Goal: Task Accomplishment & Management: Use online tool/utility

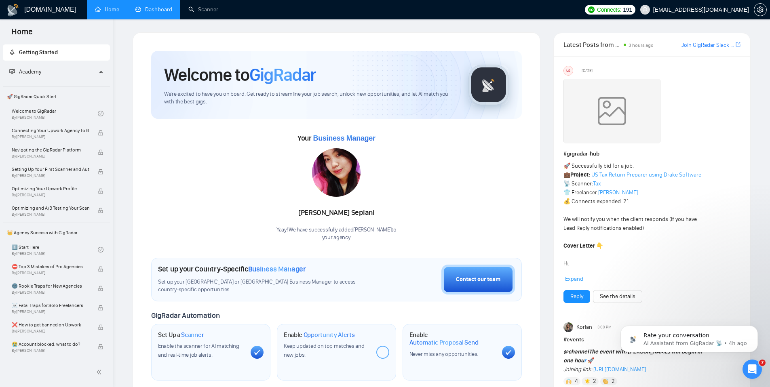
click at [163, 13] on link "Dashboard" at bounding box center [153, 9] width 37 height 7
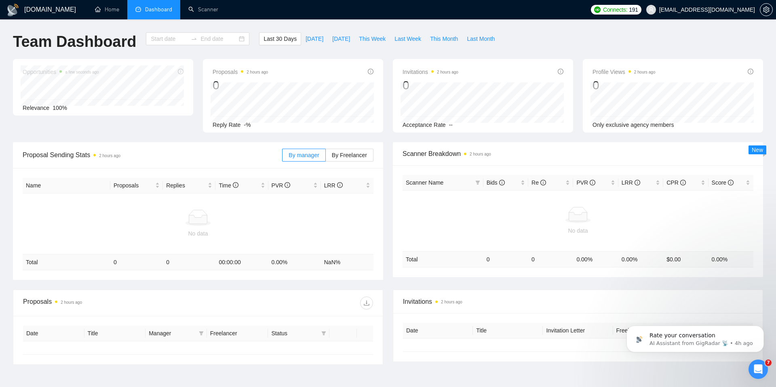
type input "2025-08-09"
type input "2025-09-08"
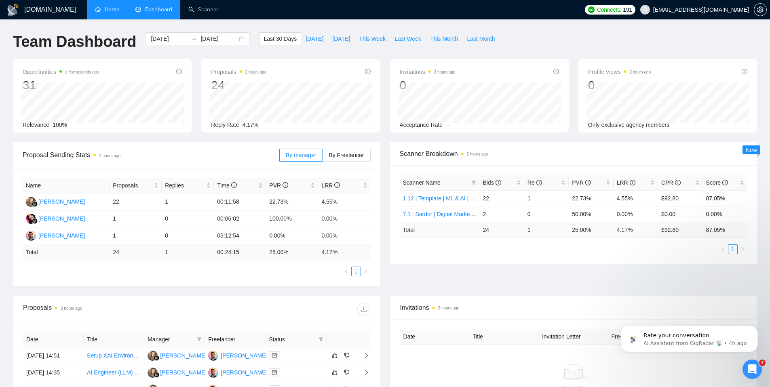
click at [106, 11] on link "Home" at bounding box center [107, 9] width 24 height 7
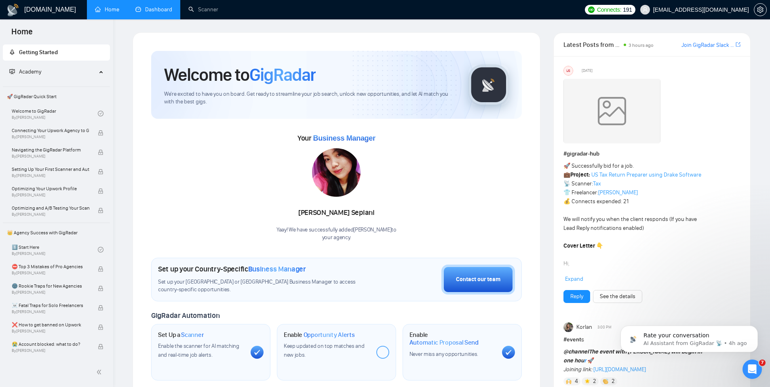
click at [145, 6] on link "Dashboard" at bounding box center [153, 9] width 37 height 7
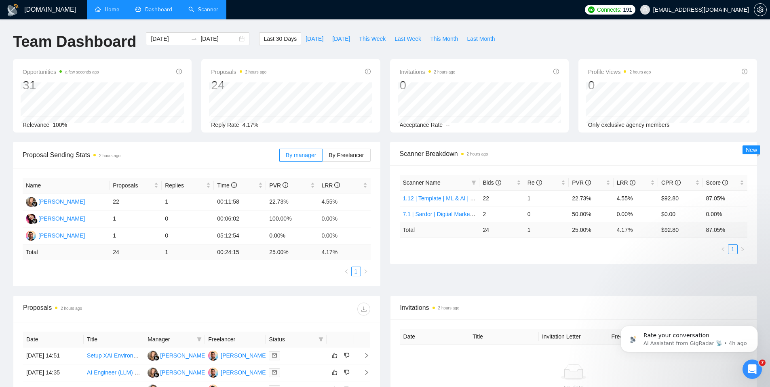
click at [203, 6] on link "Scanner" at bounding box center [203, 9] width 30 height 7
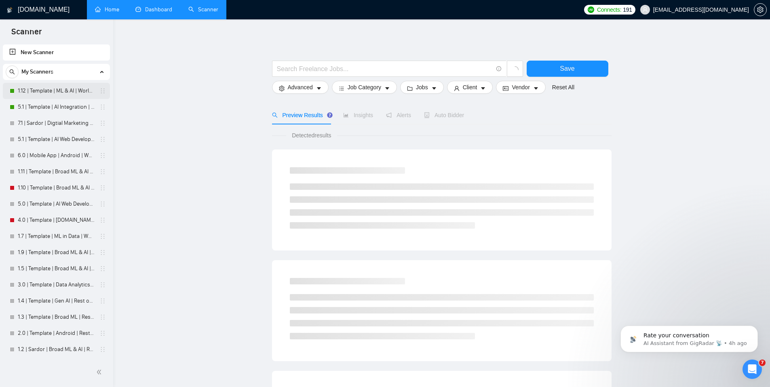
click at [39, 90] on link "1.12 | Template | ML & AI | Worldwide" at bounding box center [56, 91] width 77 height 16
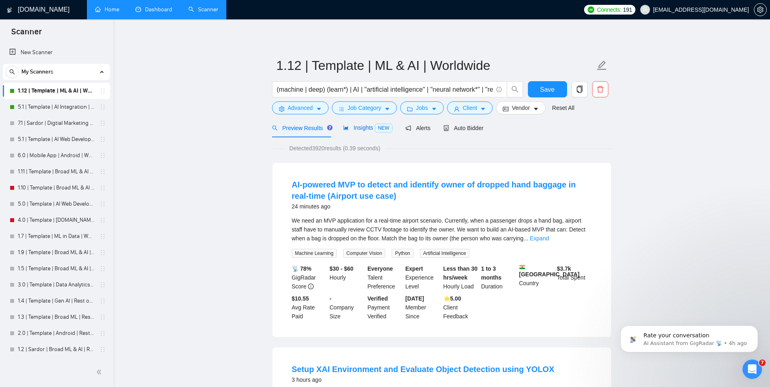
click at [366, 127] on span "Insights NEW" at bounding box center [367, 127] width 49 height 6
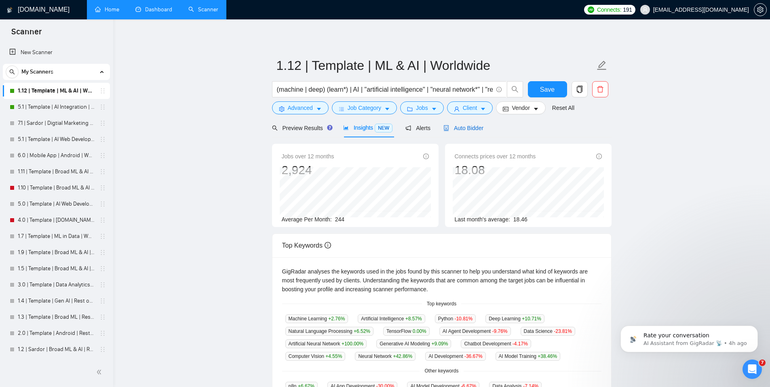
click at [468, 132] on div "Auto Bidder" at bounding box center [463, 128] width 40 height 9
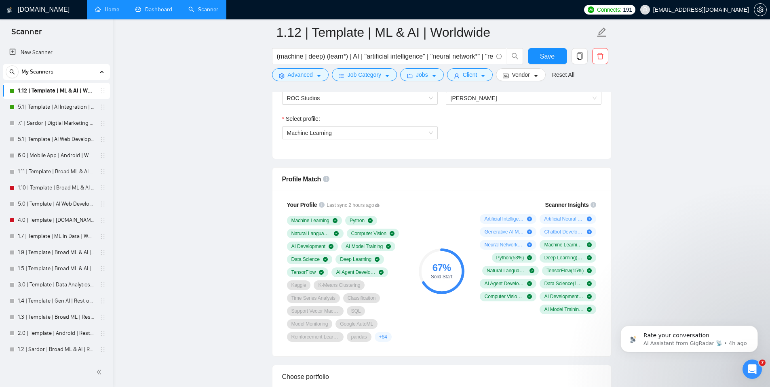
scroll to position [496, 0]
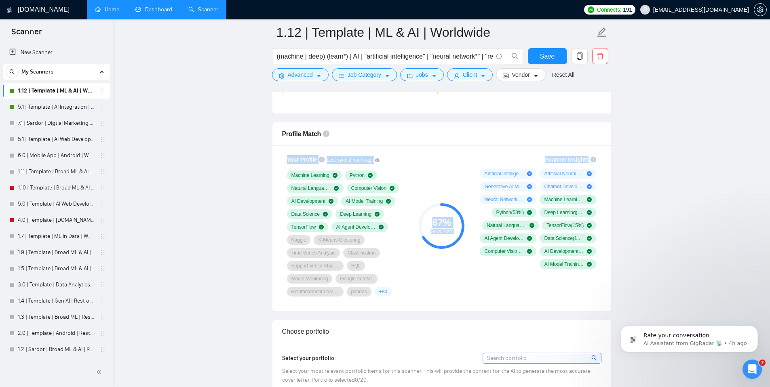
drag, startPoint x: 273, startPoint y: 169, endPoint x: 594, endPoint y: 287, distance: 342.4
click at [594, 287] on div "Your Profile Last sync 2 hours ago Machine Learning Python Natural Language Pro…" at bounding box center [441, 228] width 339 height 166
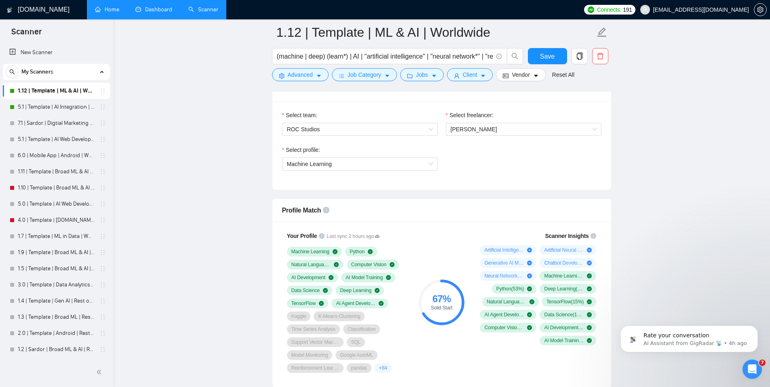
scroll to position [429, 0]
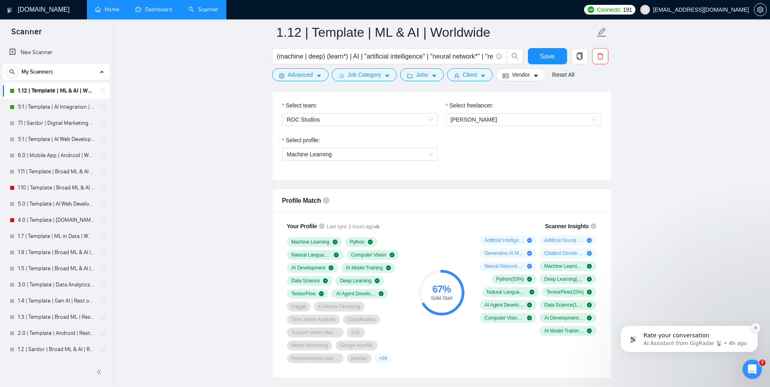
click at [755, 331] on button "Dismiss notification" at bounding box center [755, 328] width 11 height 11
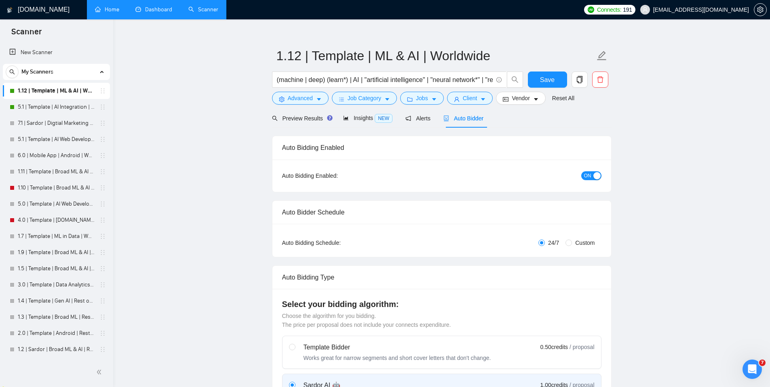
scroll to position [10, 0]
click at [427, 80] on input "(machine | deep) (learn*) | AI | "artificial intelligence" | "neural network*" …" at bounding box center [385, 79] width 216 height 10
click at [463, 80] on input "(machine | deep) (learn*) | AI | "artificial intelligence" | "neural network*" …" at bounding box center [385, 79] width 216 height 10
click at [426, 79] on input "(machine | deep) (learn*) | AI | "artificial intelligence" | "neural network*" …" at bounding box center [385, 79] width 216 height 10
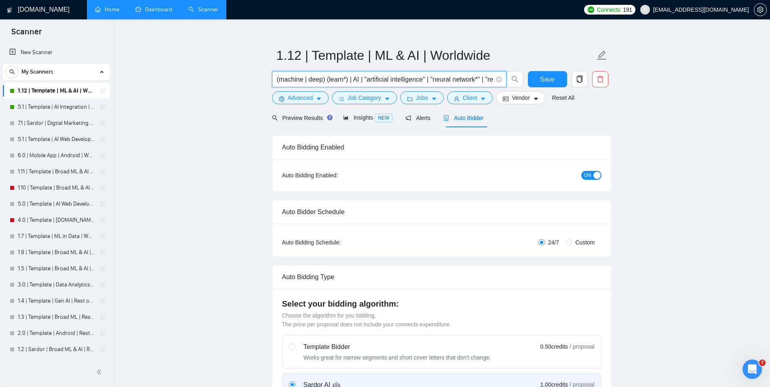
click at [426, 79] on input "(machine | deep) (learn*) | AI | "artificial intelligence" | "neural network*" …" at bounding box center [385, 79] width 216 height 10
click at [364, 116] on span "Insights NEW" at bounding box center [367, 117] width 49 height 6
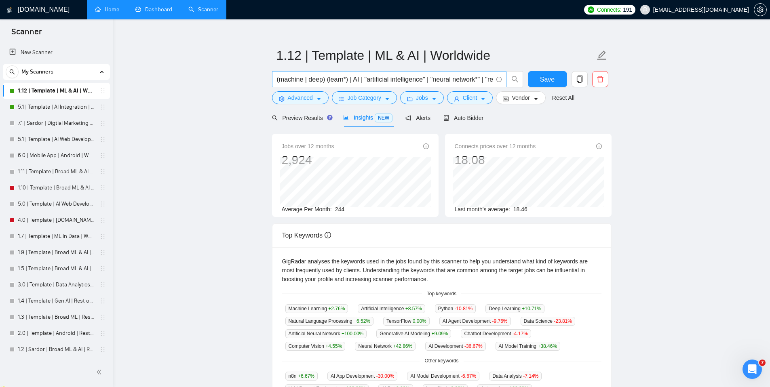
click at [379, 79] on input "(machine | deep) (learn*) | AI | "artificial intelligence" | "neural network*" …" at bounding box center [385, 79] width 216 height 10
paste input "" | "reinforcement learning" | "natural language processing" | NLP | "data scie…"
type input "(machine | deep) (learn*) | AI | "artificial intelligence" | "neural network" |…"
click at [673, 119] on main "1.12 | Template | ML & AI | Worldwide (machine | deep) (learn*) | AI | "artific…" at bounding box center [441, 299] width 631 height 554
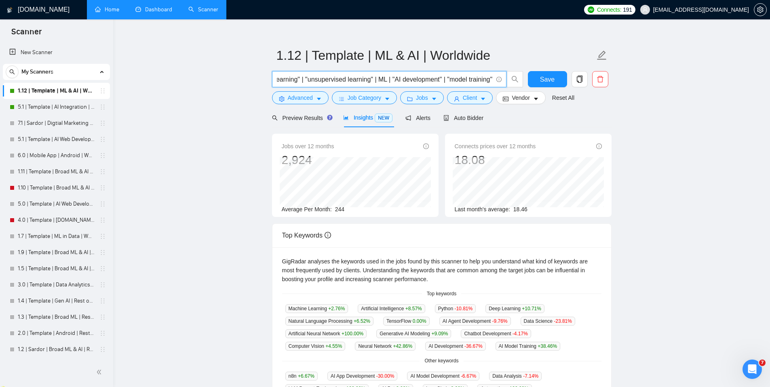
scroll to position [0, 0]
click at [551, 81] on span "Save" at bounding box center [547, 79] width 15 height 10
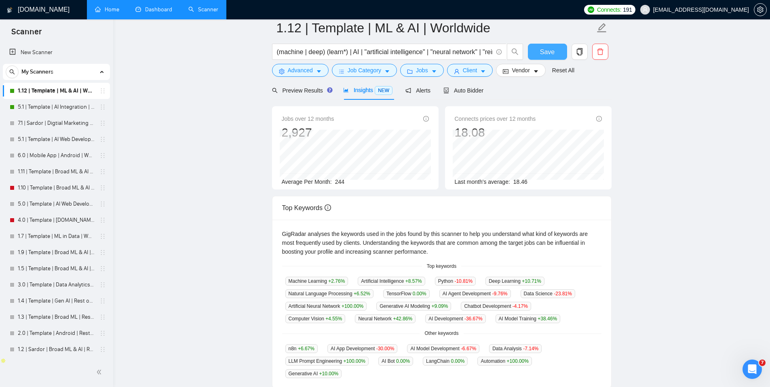
scroll to position [2, 0]
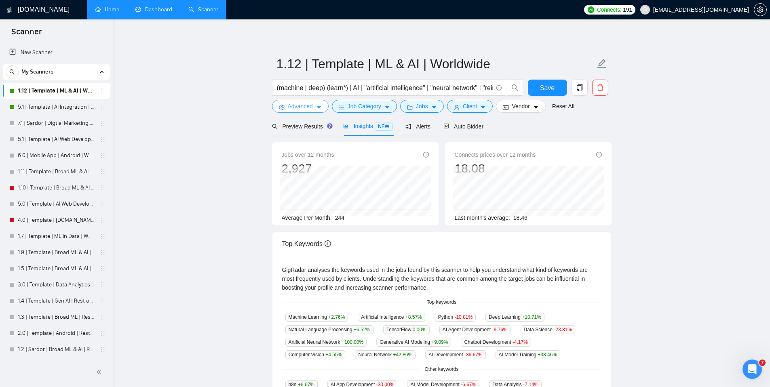
click at [303, 102] on span "Advanced" at bounding box center [300, 106] width 25 height 9
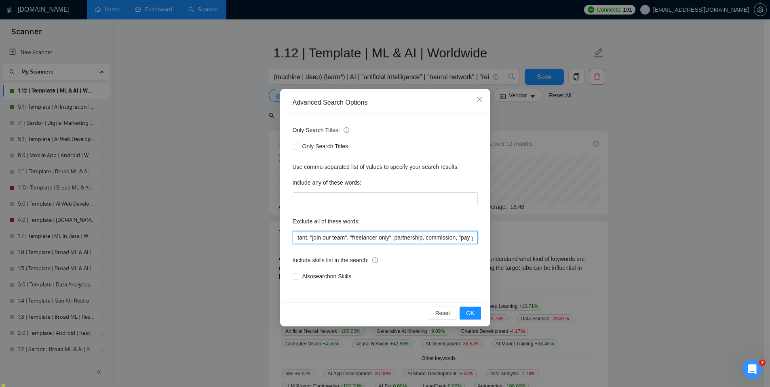
scroll to position [0, 213]
drag, startPoint x: 371, startPoint y: 239, endPoint x: 434, endPoint y: 240, distance: 63.4
click at [434, 240] on input "course, code review, flowise, consultation, "3D", consultant, "join our team", …" at bounding box center [385, 237] width 185 height 13
click at [428, 265] on div "Include skills list in the search:" at bounding box center [385, 262] width 185 height 16
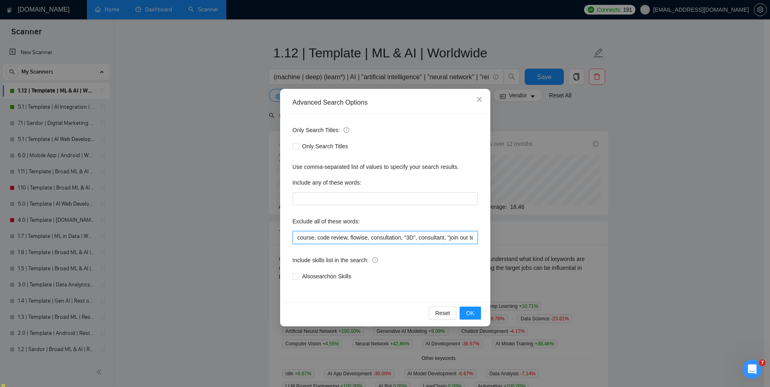
drag, startPoint x: 407, startPoint y: 238, endPoint x: 461, endPoint y: 240, distance: 54.2
click at [461, 240] on input "course, code review, flowise, consultation, "3D", consultant, "join our team", …" at bounding box center [385, 237] width 185 height 13
drag, startPoint x: 446, startPoint y: 237, endPoint x: 476, endPoint y: 237, distance: 30.3
click at [476, 237] on input "course, code review, flowise, consultation, "3D", consultant, "join our team", …" at bounding box center [385, 237] width 185 height 13
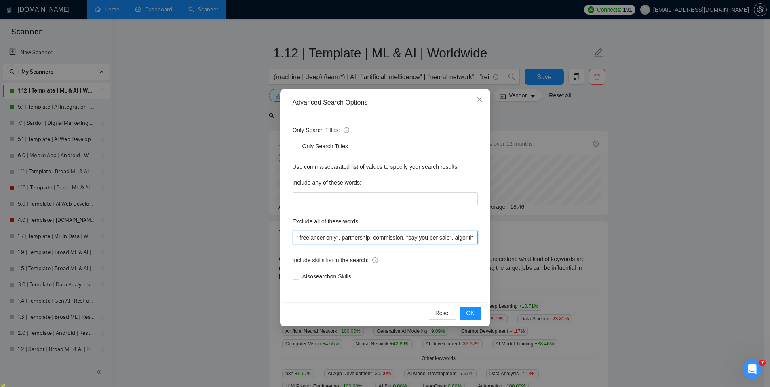
click at [310, 238] on input "course, code review, flowise, consultation, "3D", consultant, "join our team", …" at bounding box center [385, 237] width 185 height 13
drag, startPoint x: 307, startPoint y: 238, endPoint x: 352, endPoint y: 238, distance: 44.4
click at [352, 238] on input "course, code review, flowise, consultation, "3D", consultant, "join our team", …" at bounding box center [385, 237] width 185 height 13
type input "course, code review, flowise, consultation, "3D", consultant, "join our team", …"
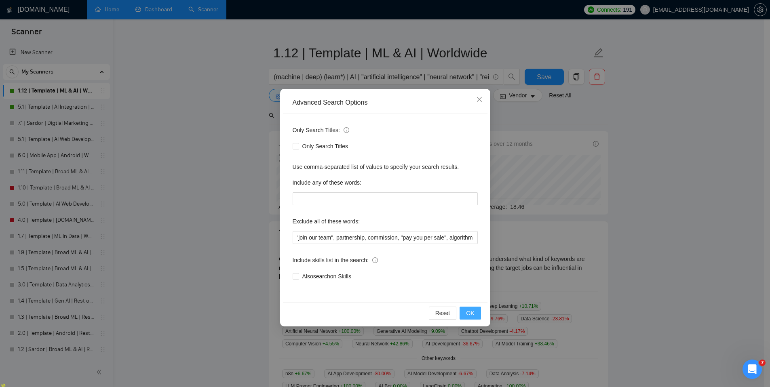
click at [472, 316] on span "OK" at bounding box center [470, 313] width 8 height 9
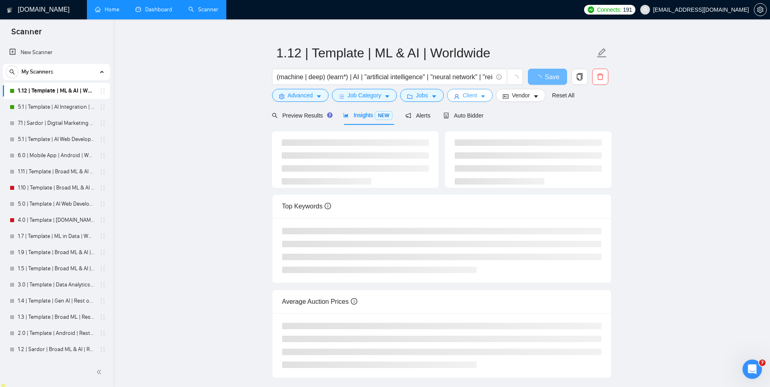
click at [481, 97] on button "Client" at bounding box center [470, 95] width 46 height 13
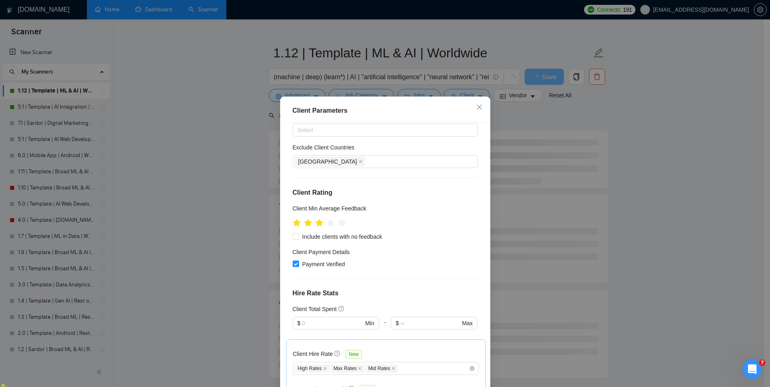
scroll to position [37, 0]
click at [358, 162] on icon "close" at bounding box center [360, 161] width 4 height 4
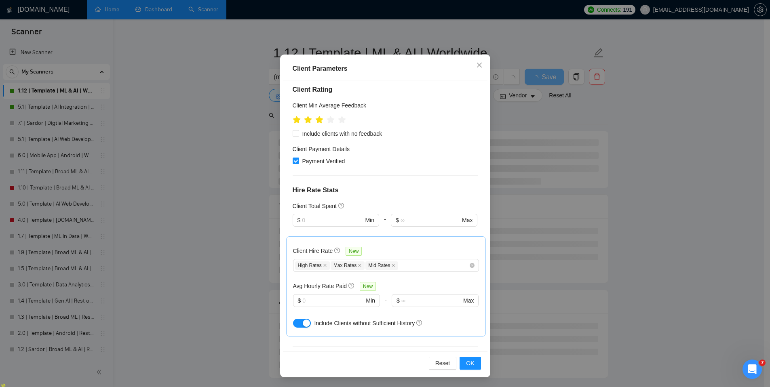
scroll to position [105, 0]
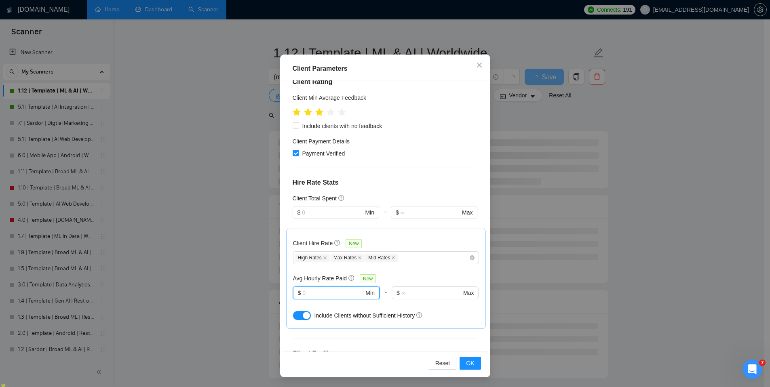
click at [330, 295] on input "text" at bounding box center [332, 292] width 61 height 9
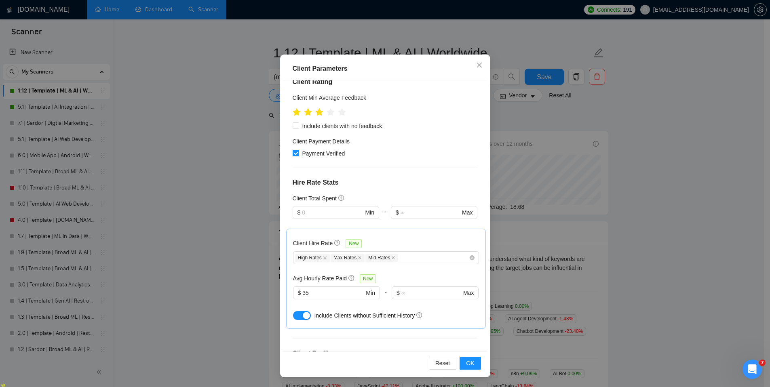
click at [381, 276] on div "Avg Hourly Rate Paid New" at bounding box center [386, 278] width 186 height 9
drag, startPoint x: 307, startPoint y: 292, endPoint x: 289, endPoint y: 292, distance: 17.8
click at [293, 292] on span "$ 35 Min" at bounding box center [336, 292] width 86 height 13
type input "15"
click at [392, 276] on div "Avg Hourly Rate Paid New" at bounding box center [386, 278] width 186 height 9
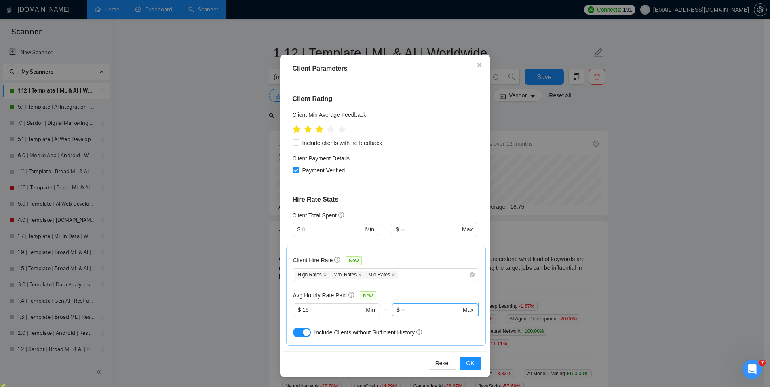
scroll to position [78, 0]
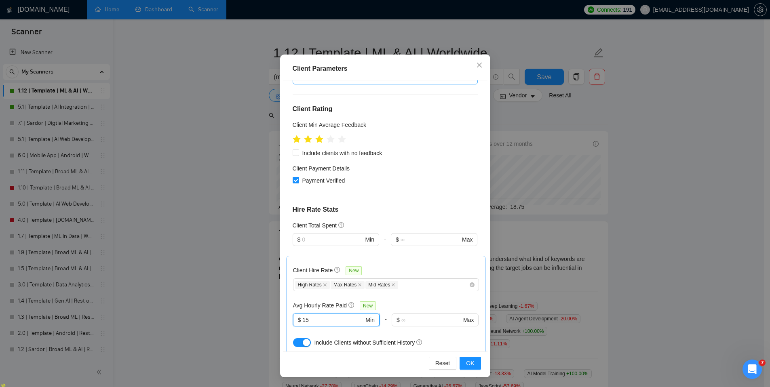
drag, startPoint x: 311, startPoint y: 320, endPoint x: 303, endPoint y: 322, distance: 7.8
click at [303, 322] on input "15" at bounding box center [332, 320] width 61 height 9
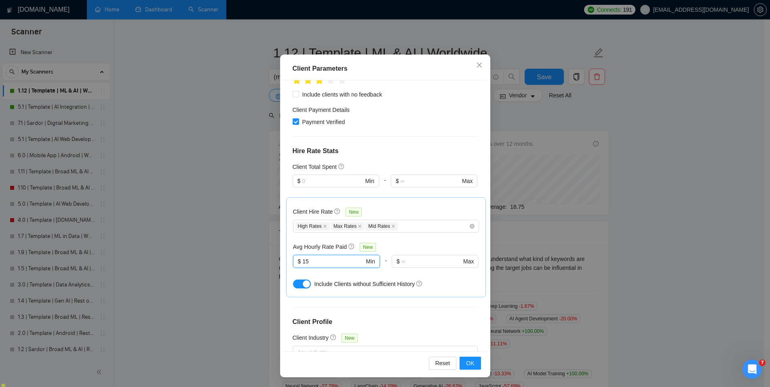
scroll to position [136, 0]
click at [466, 359] on span "OK" at bounding box center [470, 363] width 8 height 9
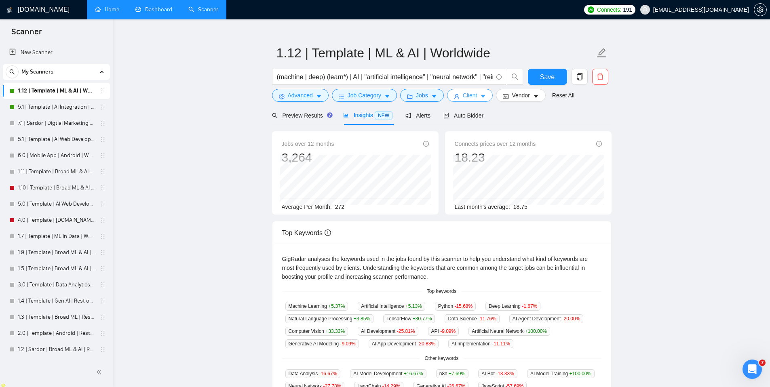
click at [454, 94] on button "Client" at bounding box center [470, 95] width 46 height 13
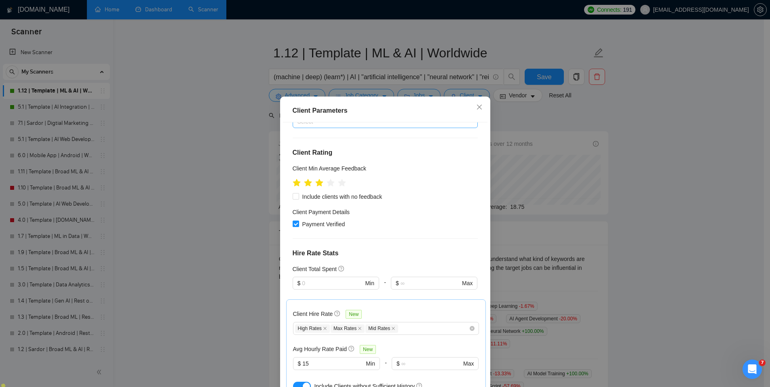
scroll to position [66, 0]
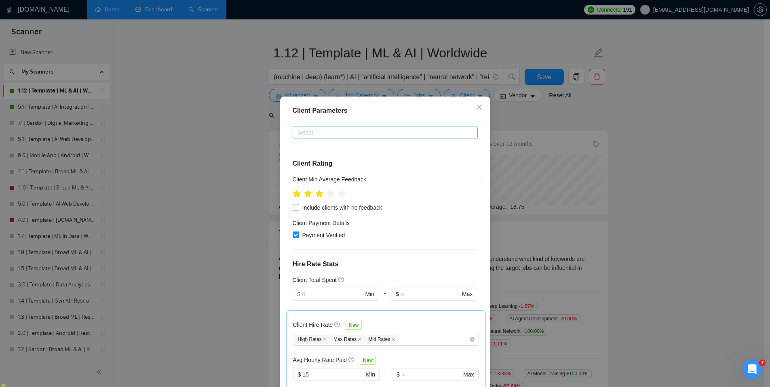
click at [293, 205] on input "Include clients with no feedback" at bounding box center [296, 207] width 6 height 6
checkbox input "true"
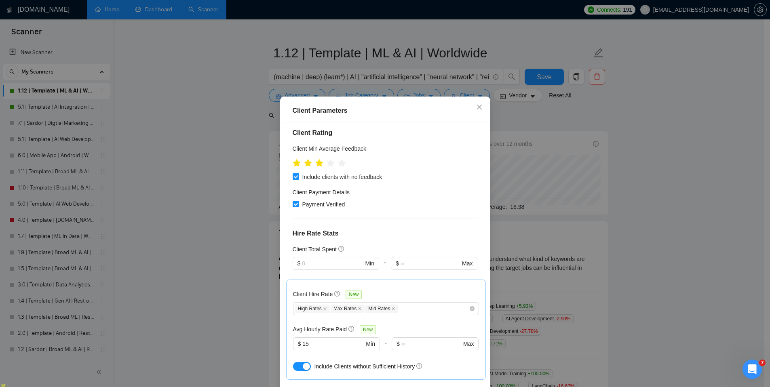
scroll to position [97, 0]
click at [329, 162] on icon "star" at bounding box center [330, 162] width 8 height 8
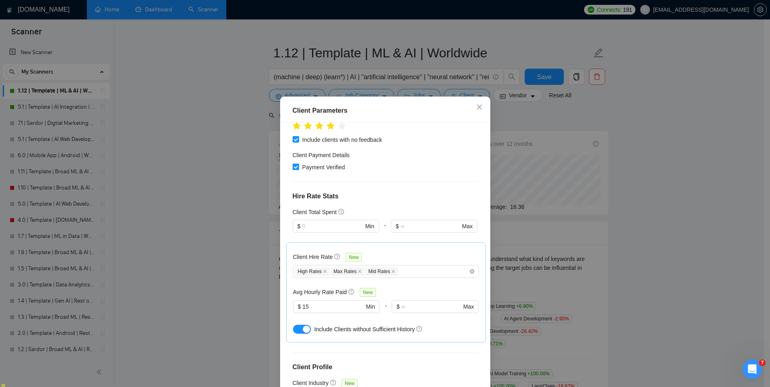
scroll to position [128, 0]
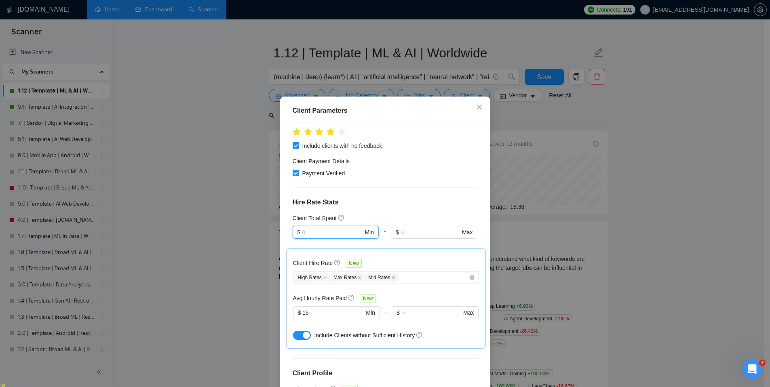
click at [343, 231] on input "text" at bounding box center [332, 232] width 61 height 9
type input "1"
click at [389, 208] on div "Client Location Include Client Countries Select Exclude Client Countries Select…" at bounding box center [385, 257] width 204 height 271
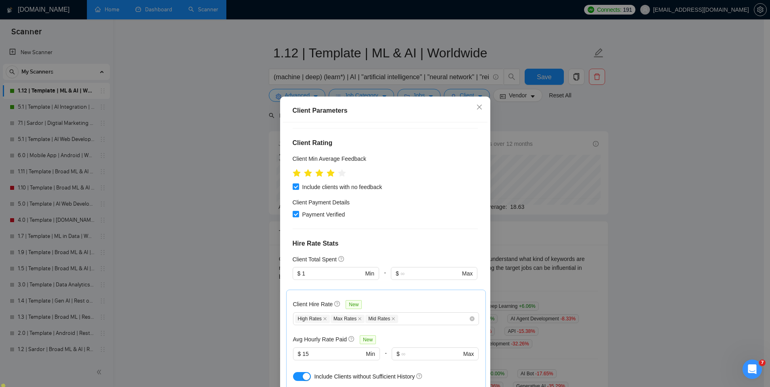
scroll to position [0, 0]
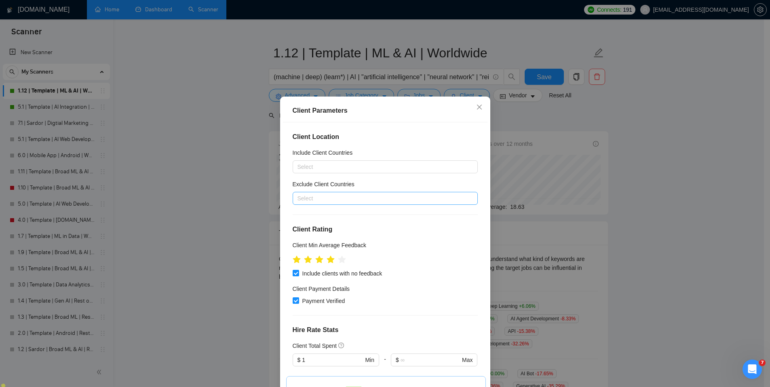
click at [342, 196] on div at bounding box center [381, 199] width 173 height 10
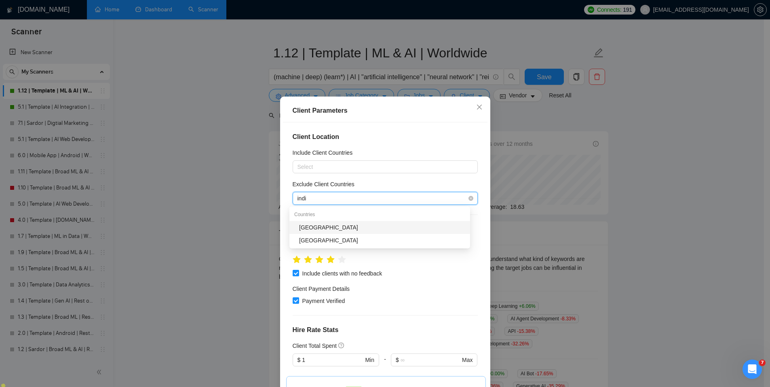
type input "india"
click at [342, 226] on div "[GEOGRAPHIC_DATA]" at bounding box center [382, 227] width 166 height 9
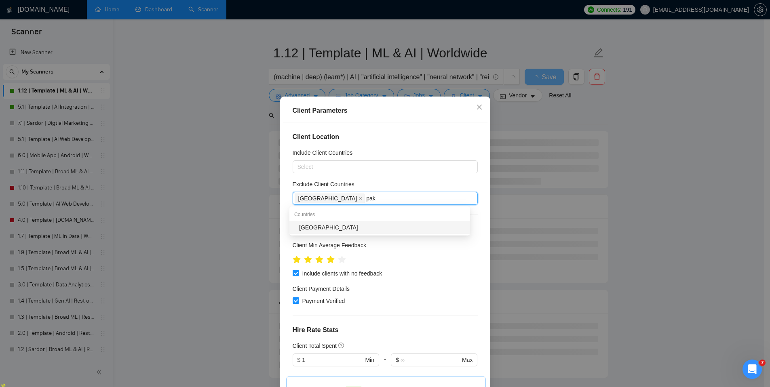
type input "paki"
click at [343, 228] on div "[GEOGRAPHIC_DATA]" at bounding box center [382, 227] width 166 height 9
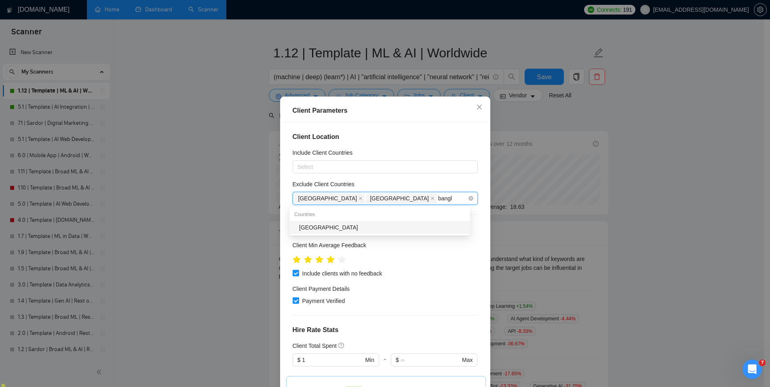
type input "bangla"
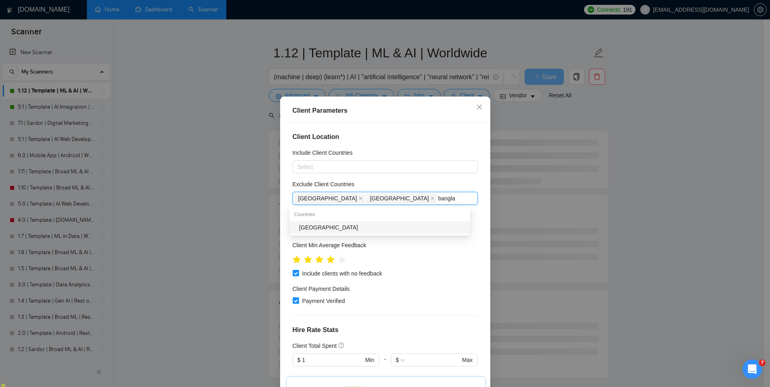
click at [374, 225] on div "[GEOGRAPHIC_DATA]" at bounding box center [382, 227] width 166 height 9
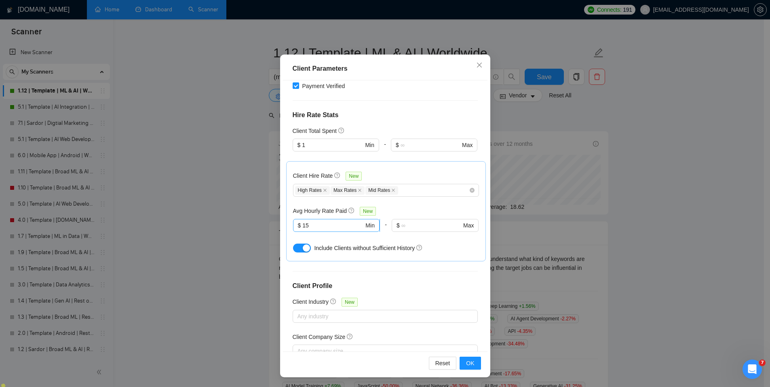
scroll to position [184, 0]
click at [471, 360] on span "OK" at bounding box center [470, 363] width 8 height 9
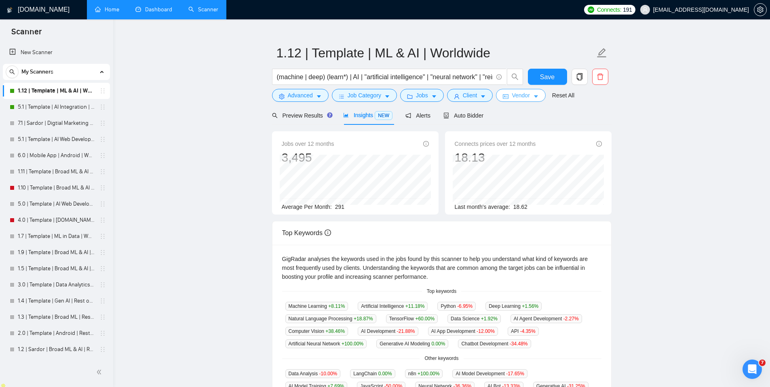
click at [525, 100] on button "Vendor" at bounding box center [520, 95] width 49 height 13
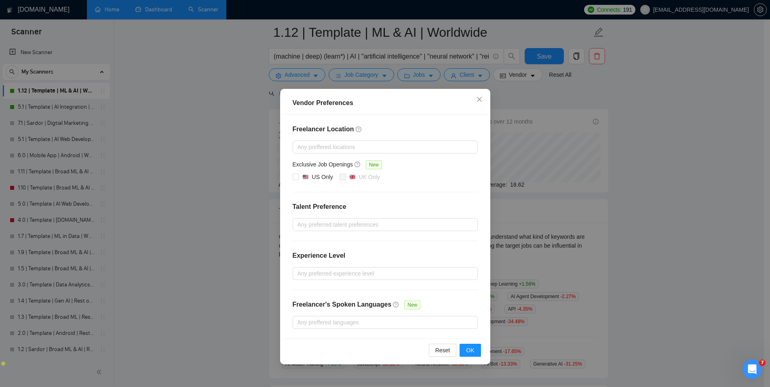
scroll to position [166, 0]
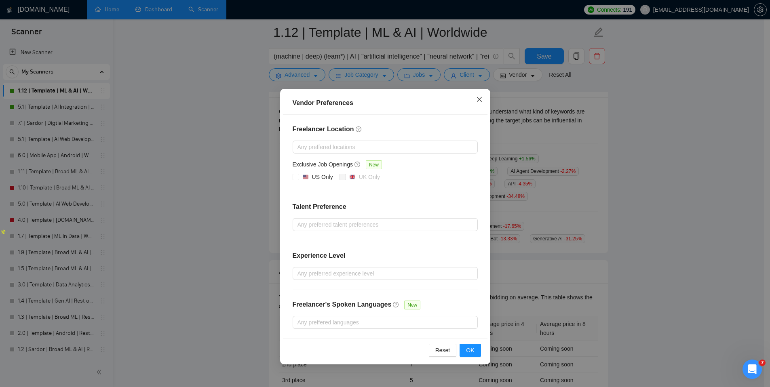
click at [482, 95] on span "Close" at bounding box center [479, 100] width 22 height 22
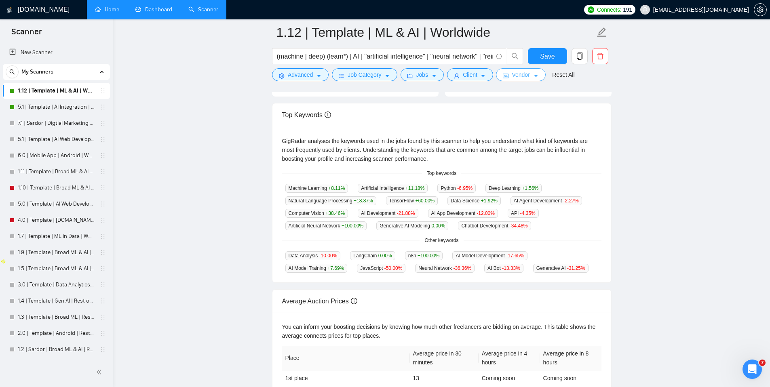
scroll to position [0, 0]
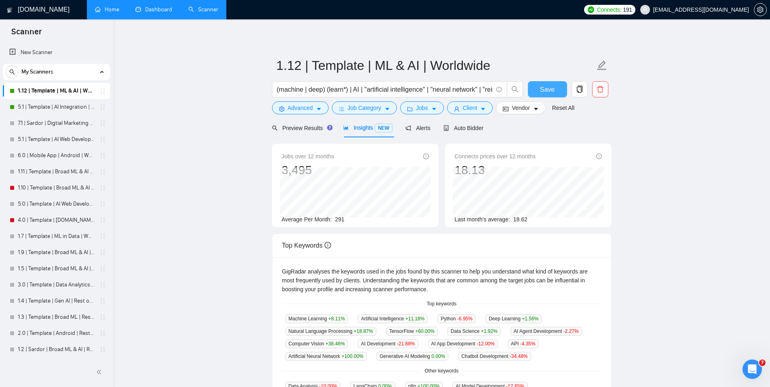
click at [547, 88] on span "Save" at bounding box center [547, 89] width 15 height 10
click at [582, 93] on icon "copy" at bounding box center [579, 89] width 7 height 7
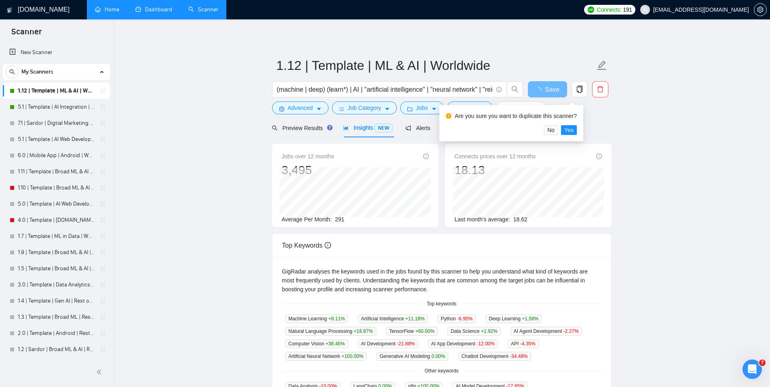
click at [669, 131] on main "1.12 | Template | ML & AI | Worldwide (machine | deep) (learn*) | AI | "artific…" at bounding box center [441, 303] width 631 height 542
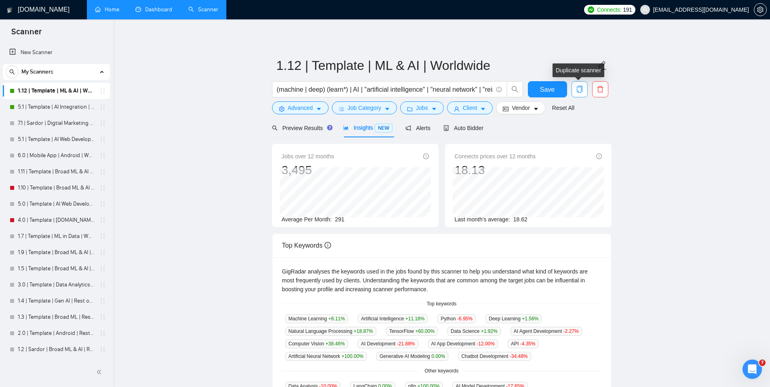
click at [579, 86] on icon "copy" at bounding box center [579, 89] width 6 height 7
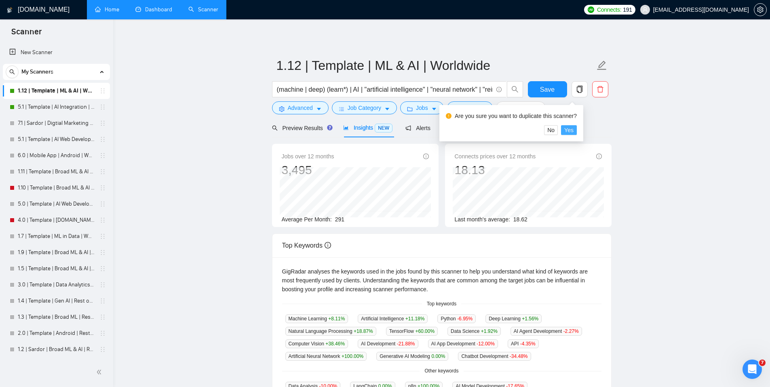
click at [573, 133] on span "Yes" at bounding box center [568, 130] width 9 height 9
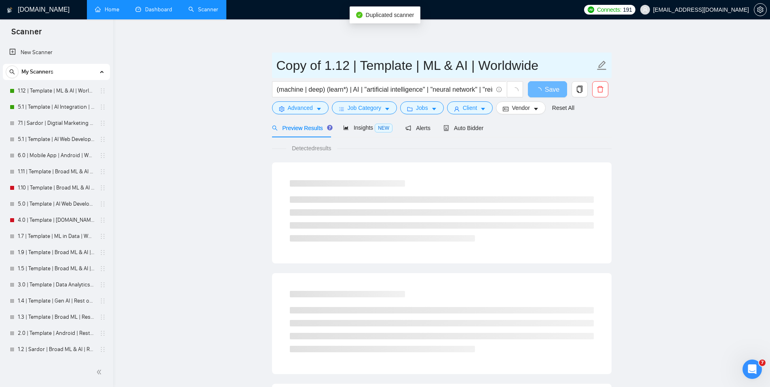
drag, startPoint x: 321, startPoint y: 66, endPoint x: 258, endPoint y: 63, distance: 63.1
click at [258, 63] on main "Copy of 1.12 | Template | ML & AI | Worldwide (machine | deep) (learn*) | AI | …" at bounding box center [441, 369] width 631 height 674
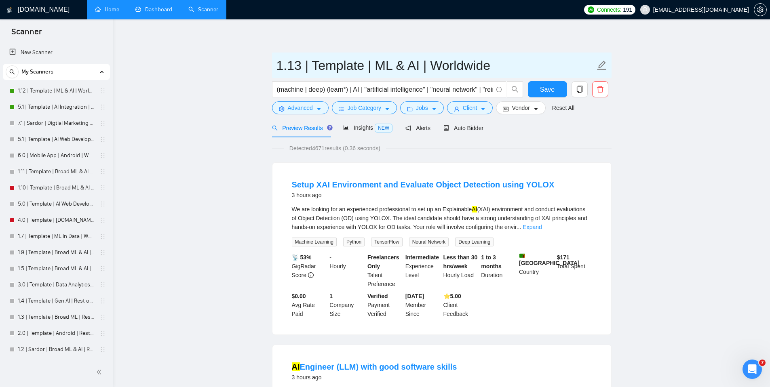
click at [456, 68] on input "1.13 | Template | ML & AI | Worldwide" at bounding box center [435, 65] width 318 height 20
drag, startPoint x: 282, startPoint y: 63, endPoint x: 260, endPoint y: 63, distance: 22.2
type input "1.13 | Template | ML & AI | US Only"
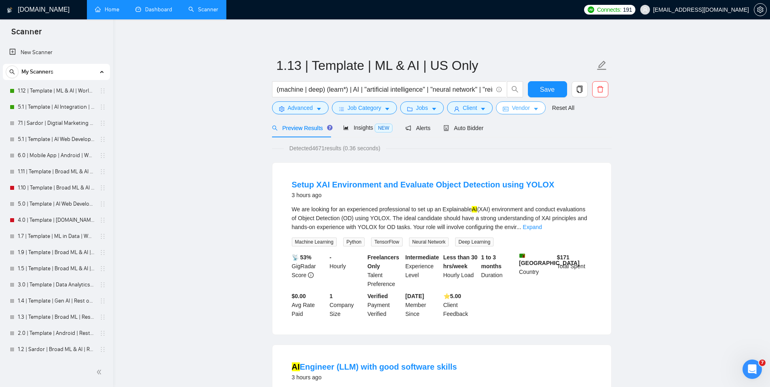
click at [516, 109] on span "Vendor" at bounding box center [521, 107] width 18 height 9
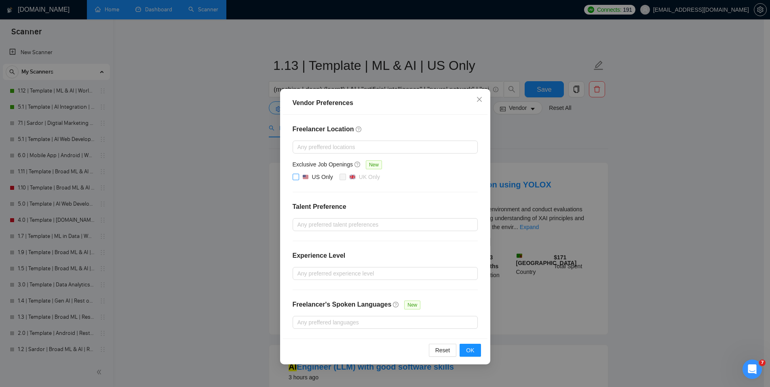
click at [294, 177] on input "US Only" at bounding box center [296, 177] width 6 height 6
checkbox input "true"
click at [465, 353] on button "OK" at bounding box center [469, 350] width 21 height 13
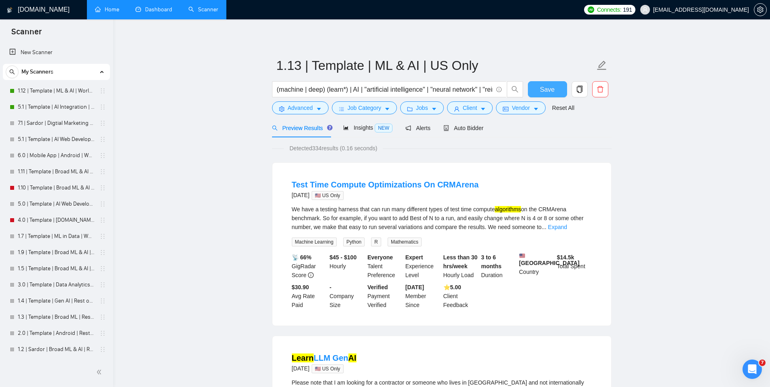
click at [541, 91] on span "Save" at bounding box center [547, 89] width 15 height 10
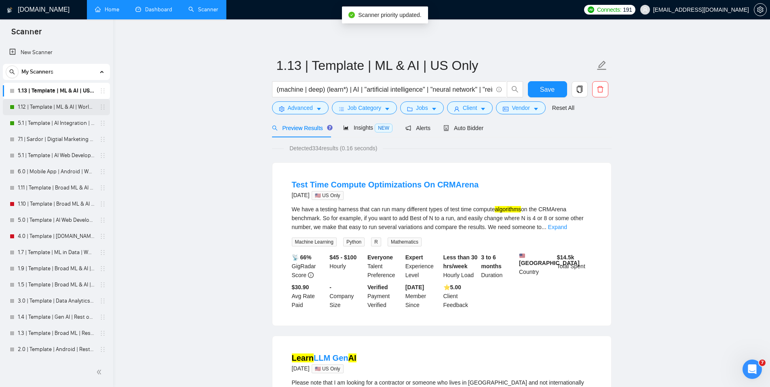
click at [64, 107] on link "1.12 | Template | ML & AI | Worldwide" at bounding box center [56, 107] width 77 height 16
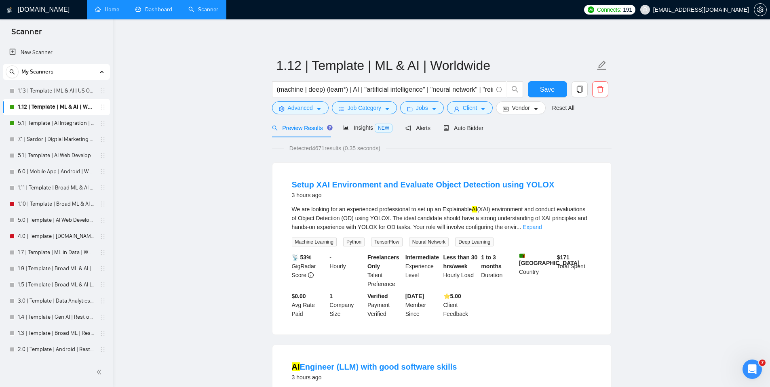
click at [503, 147] on div "Detected 4671 results (0.35 seconds)" at bounding box center [441, 148] width 339 height 9
click at [364, 104] on span "Job Category" at bounding box center [364, 107] width 34 height 9
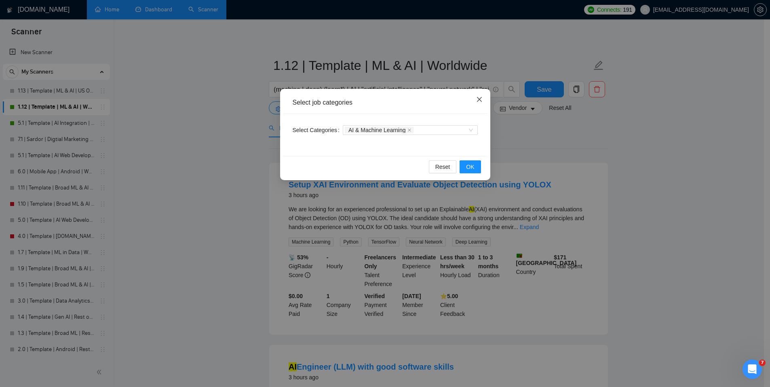
click at [481, 104] on span "Close" at bounding box center [479, 100] width 22 height 22
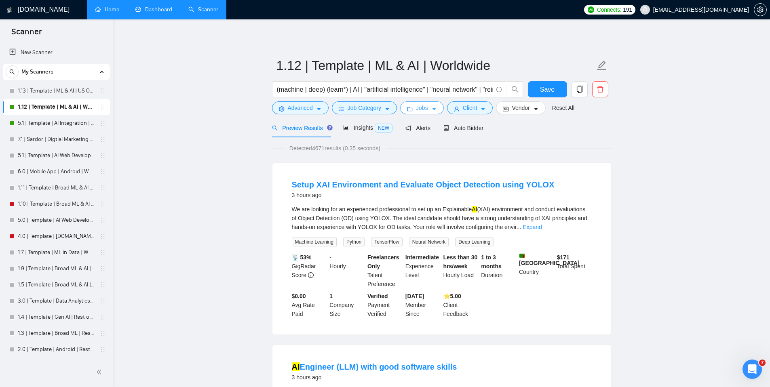
click at [416, 110] on button "Jobs" at bounding box center [422, 107] width 44 height 13
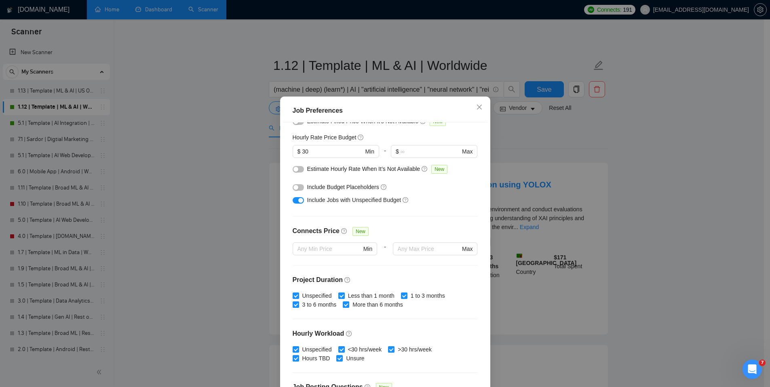
scroll to position [185, 0]
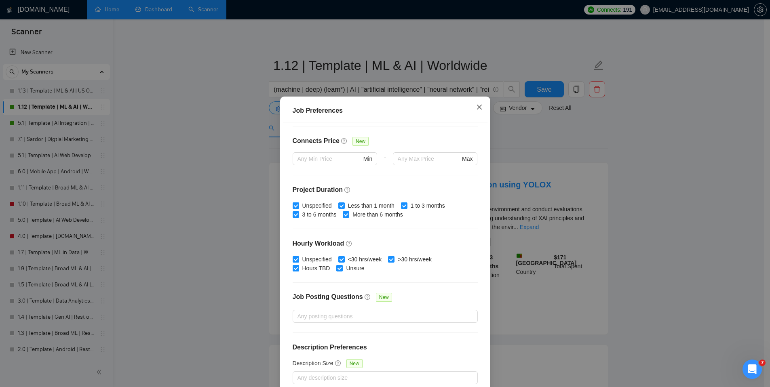
click at [482, 107] on span "Close" at bounding box center [479, 108] width 22 height 22
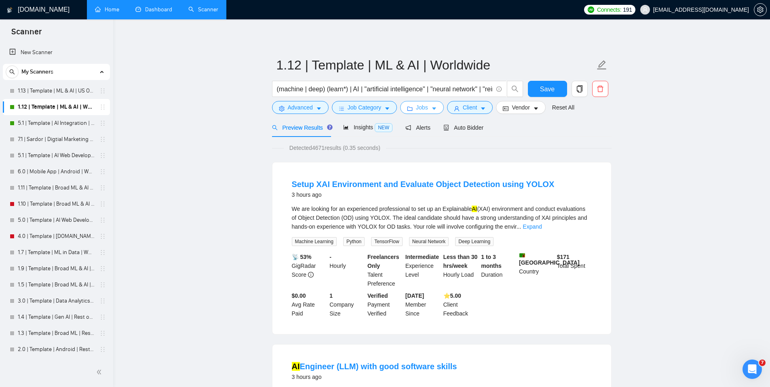
scroll to position [2, 0]
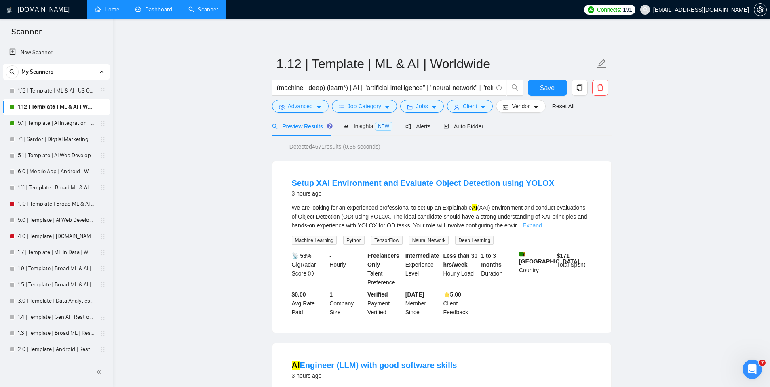
click at [541, 224] on link "Expand" at bounding box center [531, 225] width 19 height 6
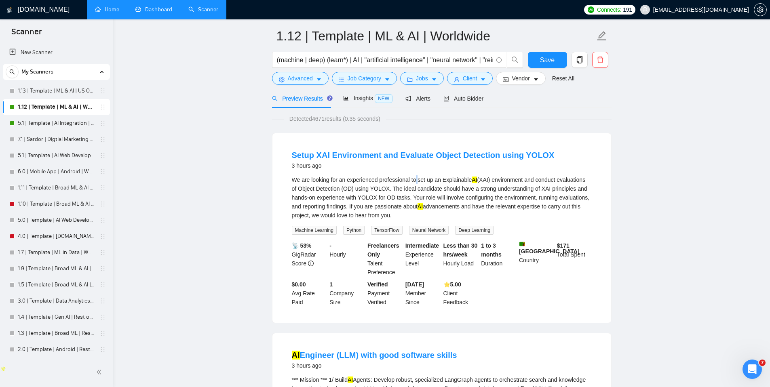
scroll to position [49, 0]
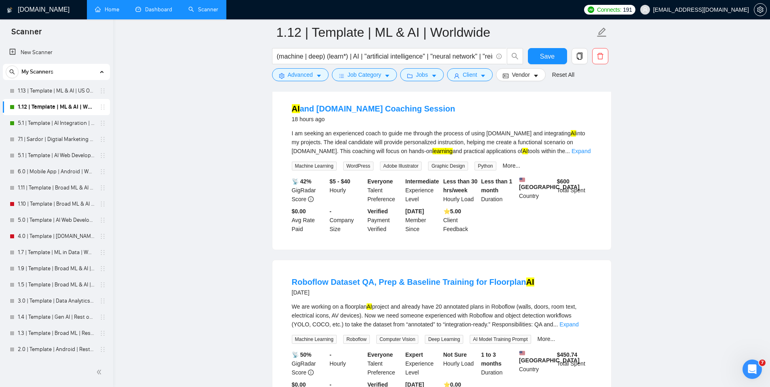
scroll to position [0, 0]
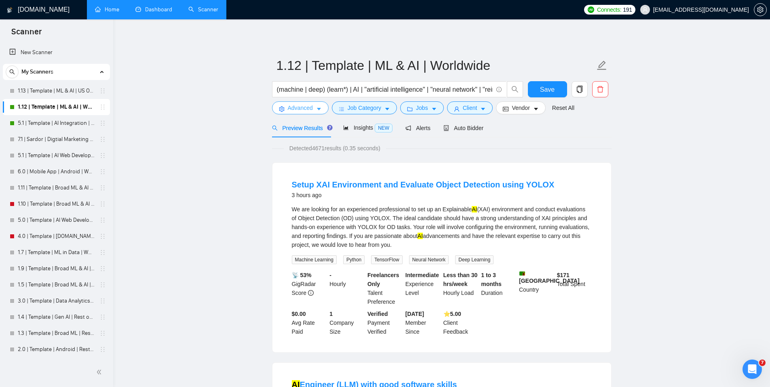
click at [310, 109] on span "Advanced" at bounding box center [300, 107] width 25 height 9
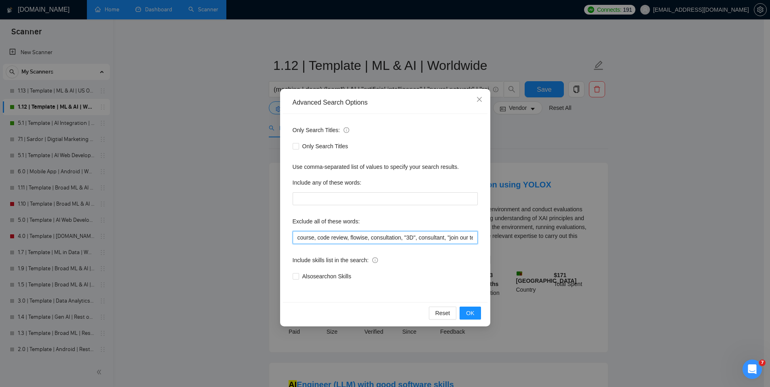
scroll to position [0, 166]
drag, startPoint x: 395, startPoint y: 236, endPoint x: 473, endPoint y: 234, distance: 78.4
click at [473, 234] on input "course, code review, flowise, consultation, "3D", consultant, "join our team", …" at bounding box center [385, 237] width 185 height 13
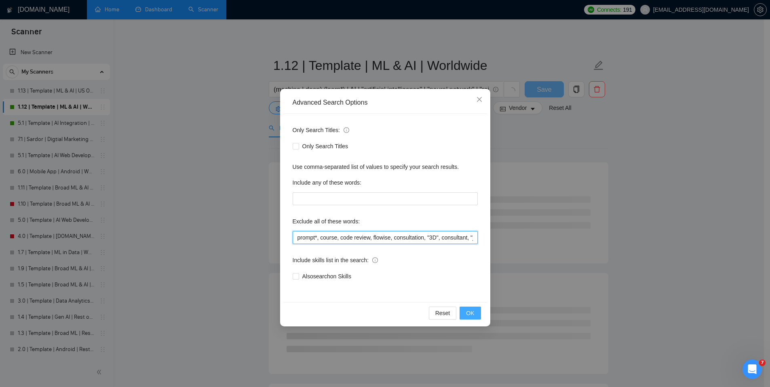
type input "prompt*, course, code review, flowise, consultation, "3D", consultant, "join ou…"
click at [471, 313] on span "OK" at bounding box center [470, 313] width 8 height 9
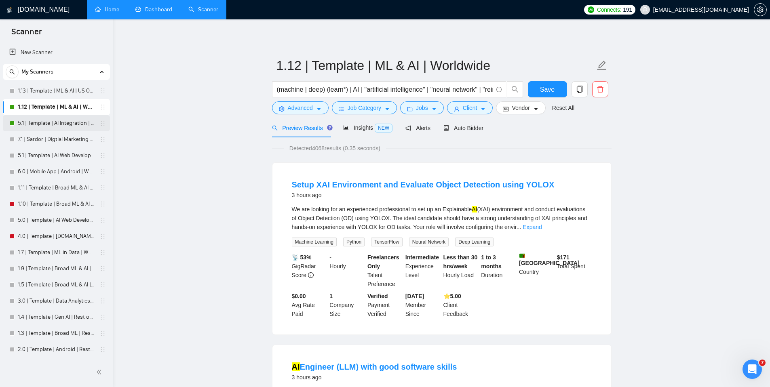
click at [30, 122] on link "5.1 | Template | AI Integration | Worldwide" at bounding box center [56, 123] width 77 height 16
click at [560, 91] on button "Save" at bounding box center [547, 89] width 39 height 16
drag, startPoint x: 440, startPoint y: 90, endPoint x: 232, endPoint y: 86, distance: 207.7
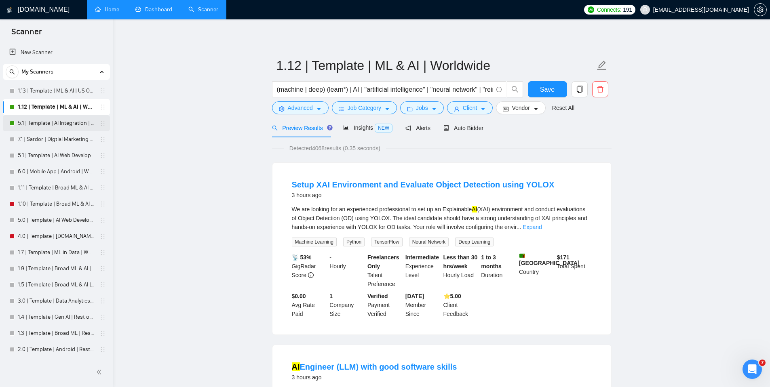
click at [47, 123] on link "5.1 | Template | AI Integration | Worldwide" at bounding box center [56, 123] width 77 height 16
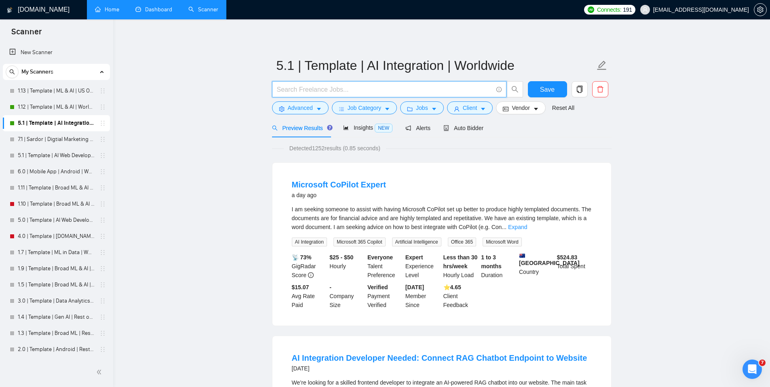
click at [335, 89] on input "text" at bounding box center [385, 89] width 216 height 10
click at [432, 105] on button "Jobs" at bounding box center [422, 107] width 44 height 13
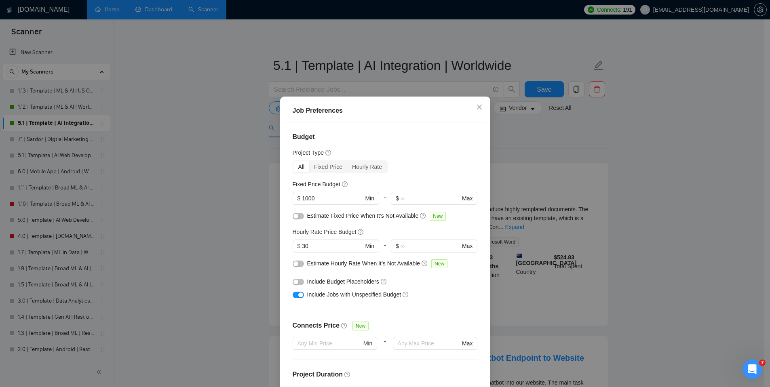
click at [521, 139] on div "Job Preferences Budget Project Type All Fixed Price Hourly Rate Fixed Price Bud…" at bounding box center [385, 193] width 770 height 387
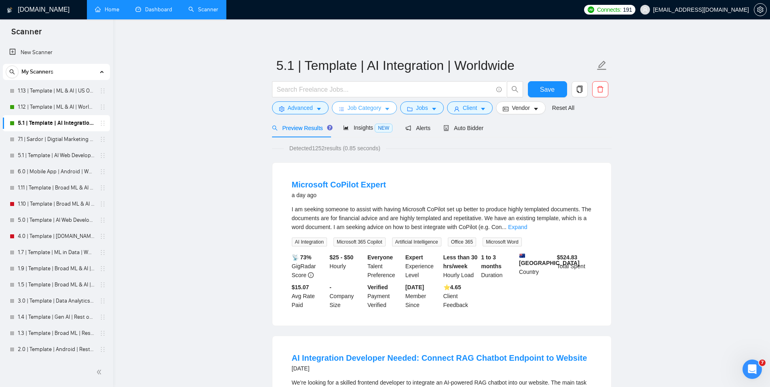
click at [347, 110] on button "Job Category" at bounding box center [364, 107] width 65 height 13
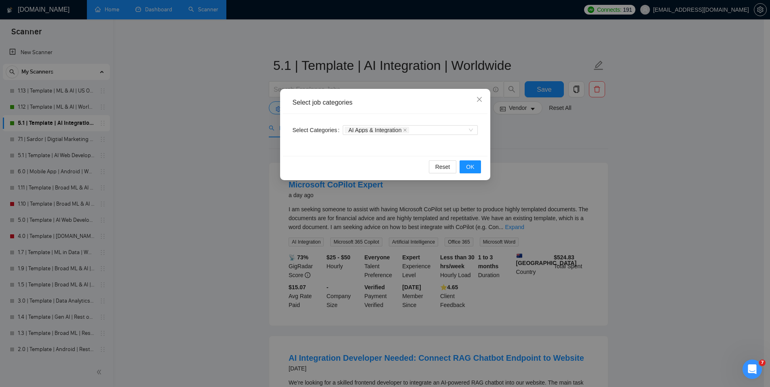
click at [556, 142] on div "Select job categories Select Categories AI Apps & Integration Reset OK" at bounding box center [385, 193] width 770 height 387
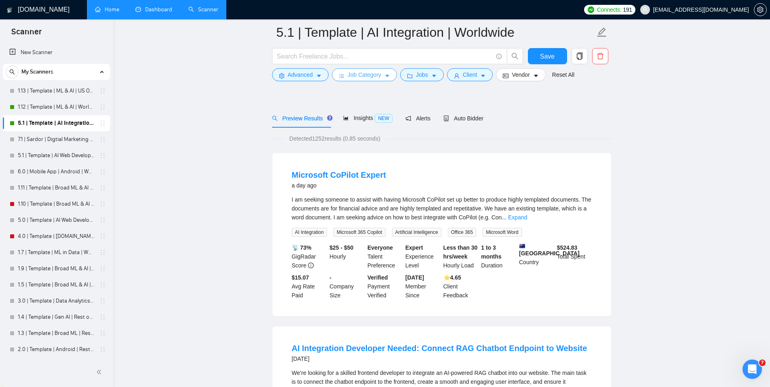
scroll to position [114, 0]
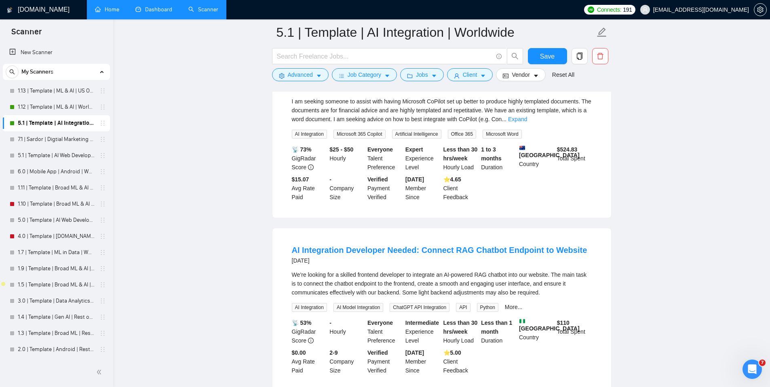
drag, startPoint x: 473, startPoint y: 262, endPoint x: 294, endPoint y: 239, distance: 180.9
click at [294, 239] on li "AI Integration Developer Needed: Connect RAG Chatbot Endpoint to Website 2 days…" at bounding box center [441, 309] width 319 height 143
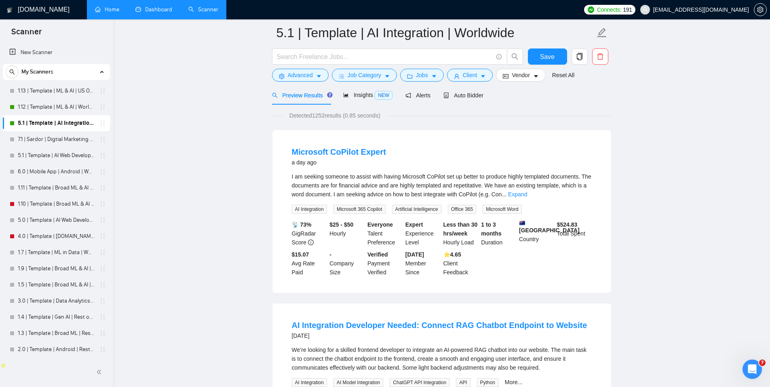
scroll to position [0, 0]
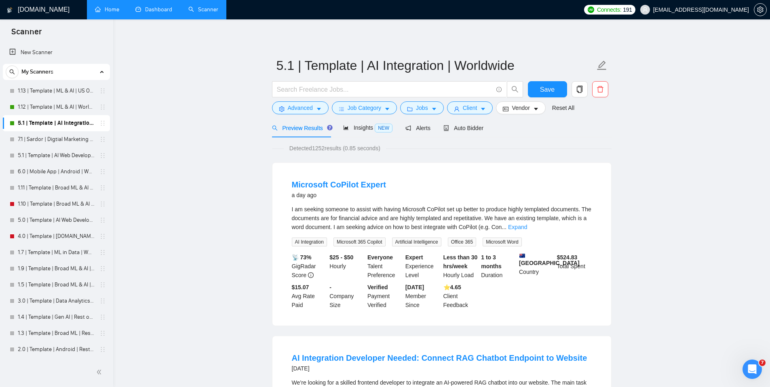
click at [430, 218] on span "I am seeking someone to assist with having Microsoft CoPilot set up better to p…" at bounding box center [441, 218] width 299 height 24
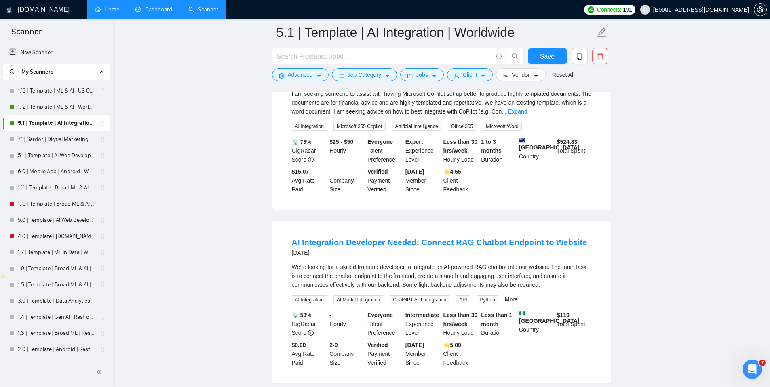
scroll to position [122, 0]
drag, startPoint x: 269, startPoint y: 243, endPoint x: 600, endPoint y: 237, distance: 331.0
click at [335, 55] on input "text" at bounding box center [385, 56] width 216 height 10
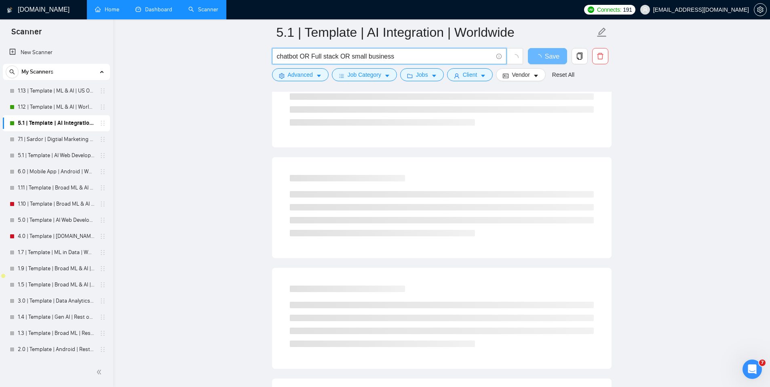
click at [347, 56] on input "chatbot OR Full stack OR small business" at bounding box center [385, 56] width 216 height 10
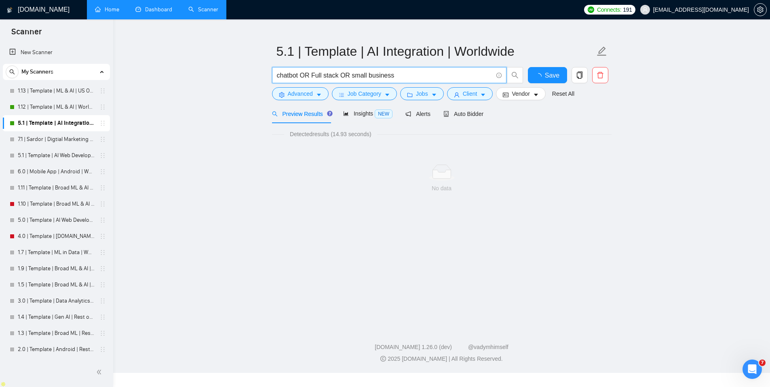
scroll to position [0, 0]
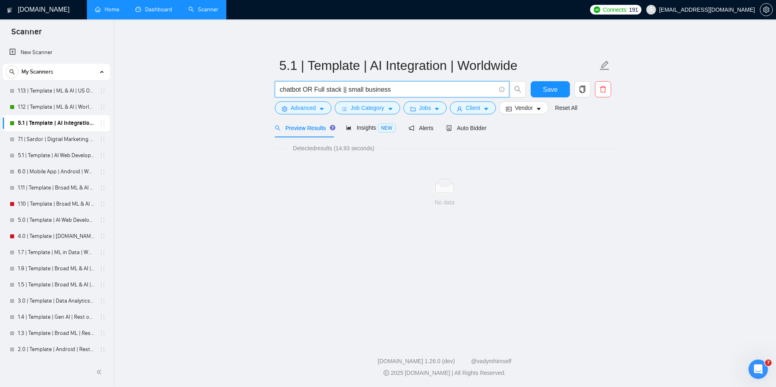
click at [307, 89] on input "chatbot OR Full stack || small business" at bounding box center [388, 89] width 216 height 10
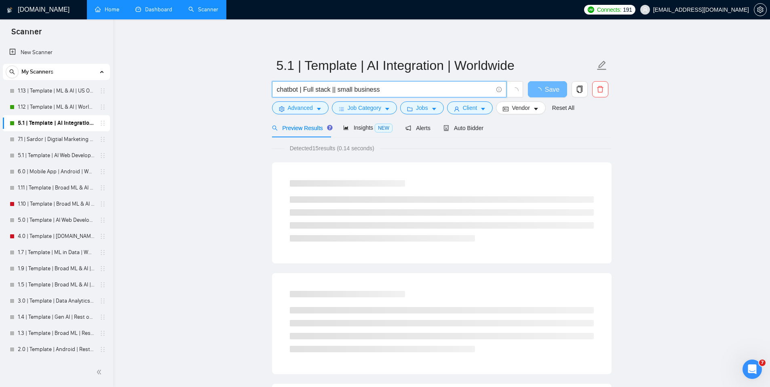
click at [337, 91] on input "chatbot | Full stack || small business" at bounding box center [385, 89] width 216 height 10
click at [305, 89] on input "chatbot | Full stack | small business" at bounding box center [385, 89] width 216 height 10
click at [309, 88] on input "chatbot | (Full stack | small business)" at bounding box center [385, 89] width 216 height 10
click at [333, 88] on input "chatbot | "full stack | small business)" at bounding box center [385, 89] width 216 height 10
click at [343, 89] on input "chatbot | "full stack" | small business)" at bounding box center [385, 89] width 216 height 10
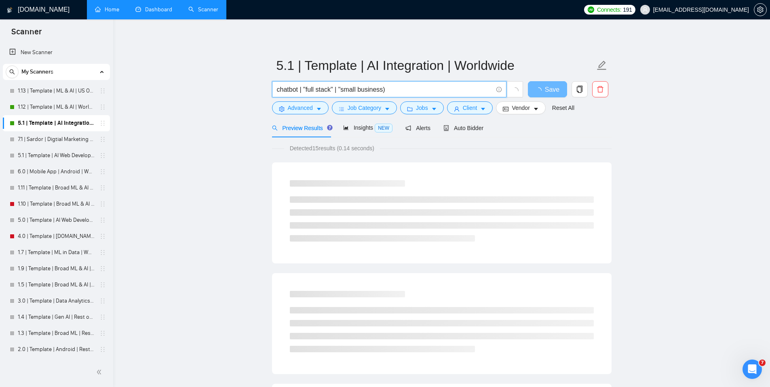
click at [396, 89] on input "chatbot | "full stack" | "small business)" at bounding box center [385, 89] width 216 height 10
click at [318, 87] on input "chatbot | "full stack" | "small business"" at bounding box center [385, 89] width 216 height 10
click at [335, 89] on input "chatbot | "fullstack" | "small business"" at bounding box center [385, 89] width 216 height 10
drag, startPoint x: 302, startPoint y: 88, endPoint x: 313, endPoint y: 88, distance: 11.3
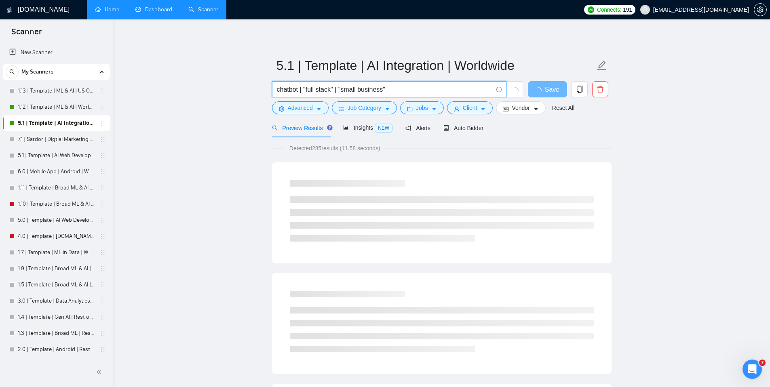
click at [302, 88] on input "chatbot | "full stack" | "small business"" at bounding box center [385, 89] width 216 height 10
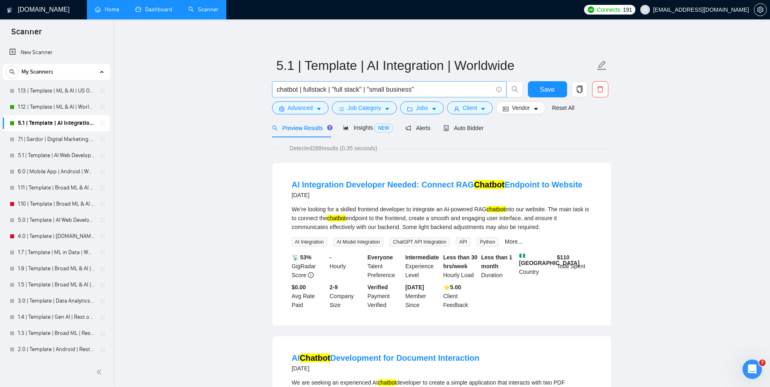
click at [431, 87] on input "chatbot | fullstack | "full stack" | "small business"" at bounding box center [385, 89] width 216 height 10
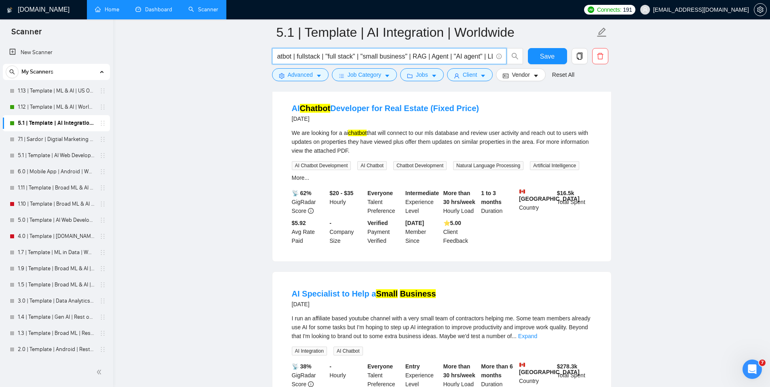
scroll to position [0, 19]
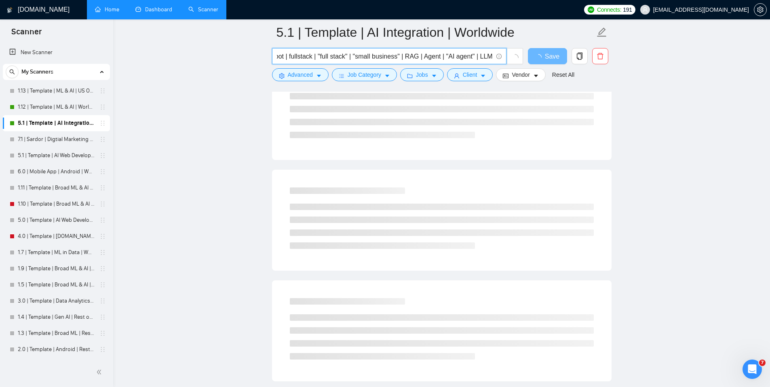
click at [455, 56] on input "chatbot | fullstack | "full stack" | "small business" | RAG | Agent | "AI agent…" at bounding box center [385, 56] width 216 height 10
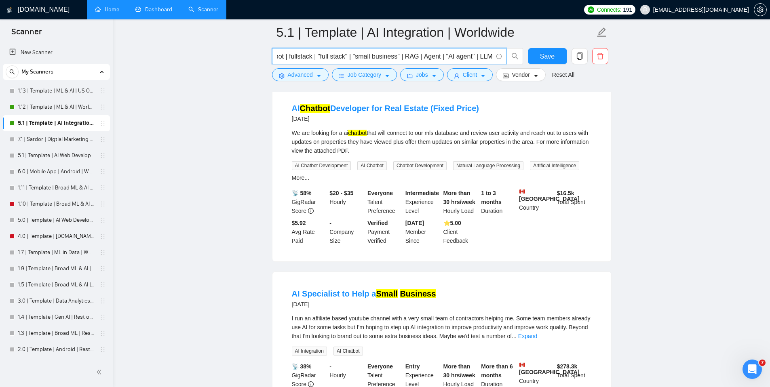
click at [468, 58] on input "chatbot | fullstack | "full stack" | "small business" | RAG | Agent | "AI agent…" at bounding box center [385, 56] width 216 height 10
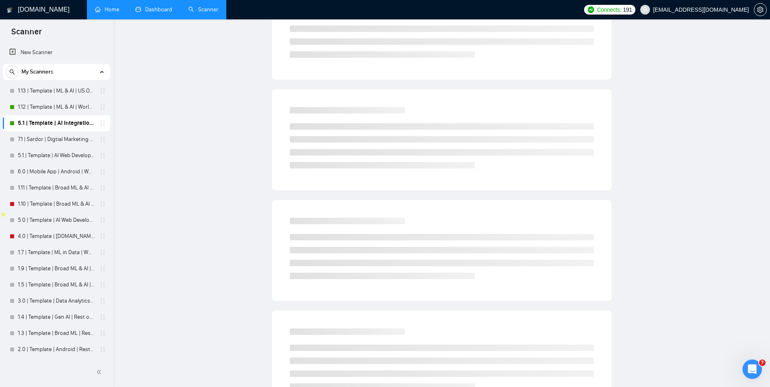
scroll to position [0, 0]
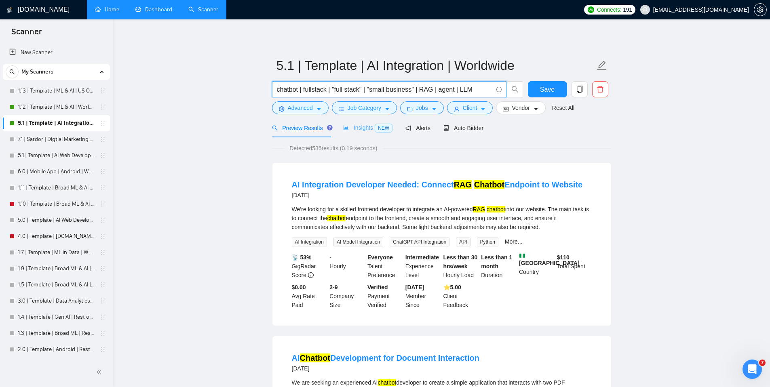
type input "chatbot | fullstack | "full stack" | "small business" | RAG | agent | LLM"
click at [363, 127] on span "Insights NEW" at bounding box center [367, 127] width 49 height 6
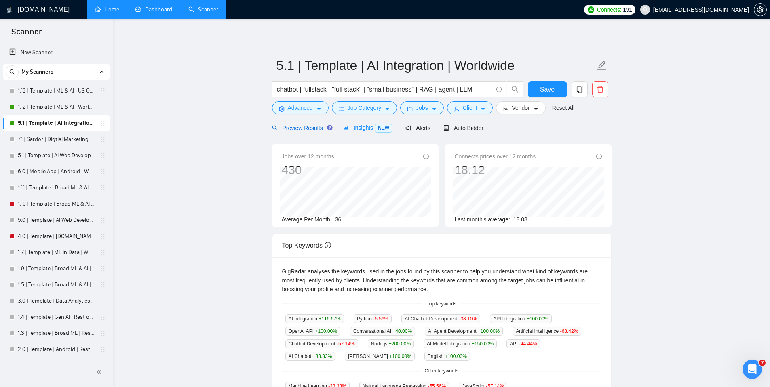
click at [301, 127] on span "Preview Results" at bounding box center [301, 128] width 58 height 6
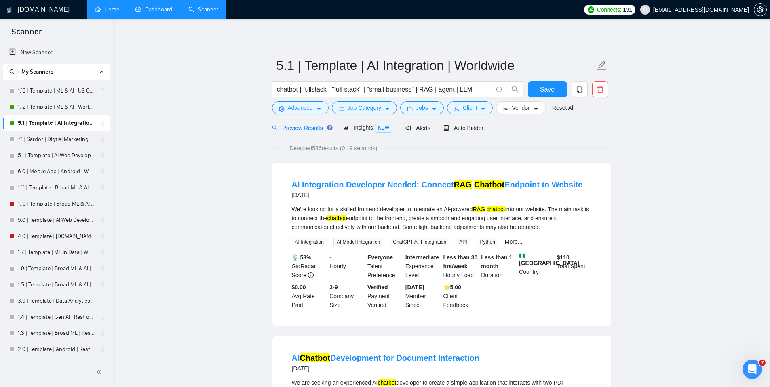
click at [553, 92] on span "Save" at bounding box center [547, 89] width 15 height 10
click at [476, 106] on span "Client" at bounding box center [470, 107] width 15 height 9
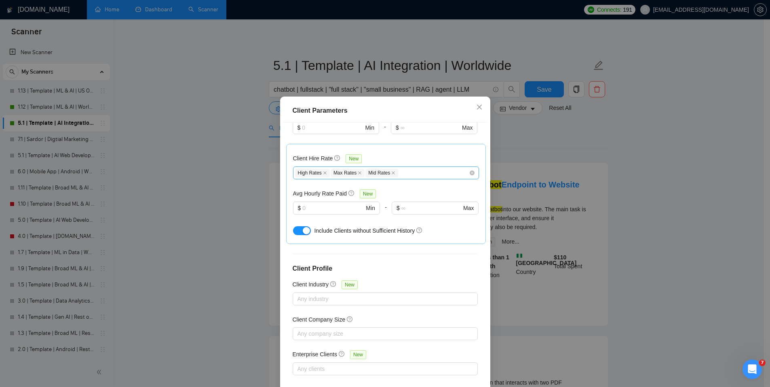
scroll to position [233, 0]
click at [333, 208] on input "text" at bounding box center [332, 207] width 61 height 9
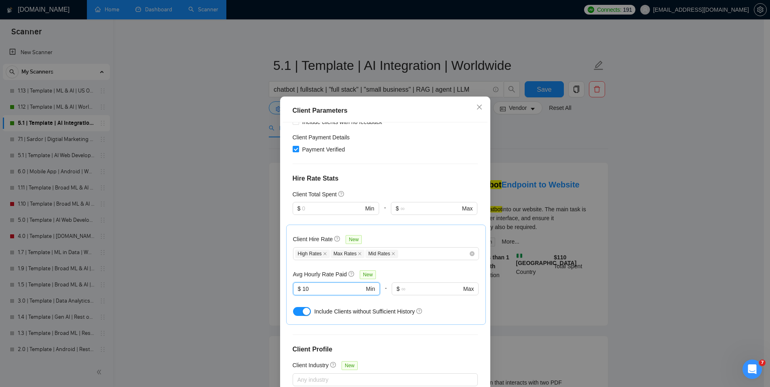
scroll to position [151, 0]
type input "10"
click at [311, 211] on input "text" at bounding box center [332, 208] width 61 height 9
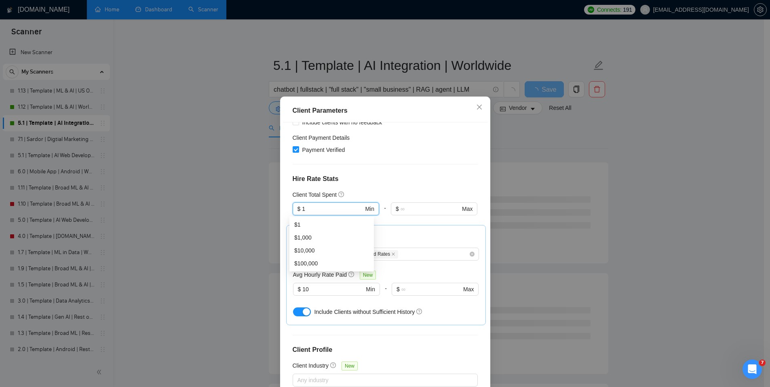
type input "1"
click at [377, 170] on div "Client Location Include Client Countries Select Exclude Client Countries United…" at bounding box center [385, 257] width 204 height 271
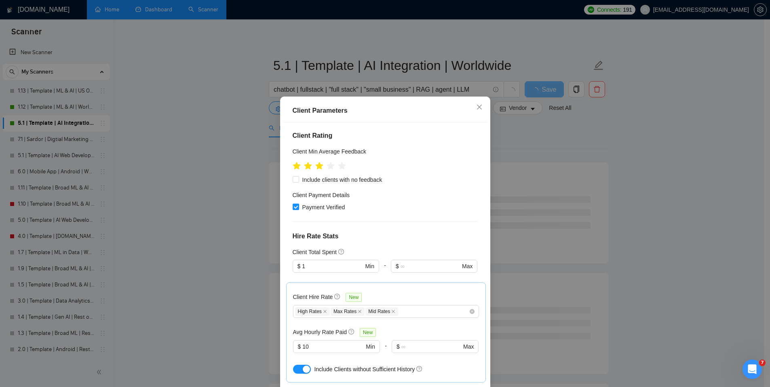
scroll to position [92, 0]
click at [293, 183] on input "Include clients with no feedback" at bounding box center [296, 181] width 6 height 6
checkbox input "true"
click at [329, 170] on icon "star" at bounding box center [330, 168] width 9 height 9
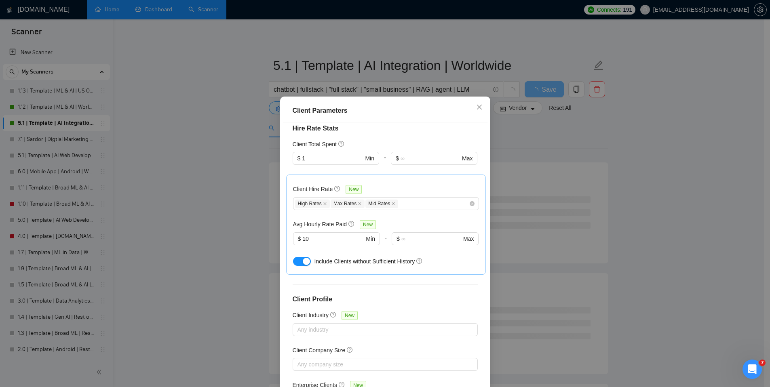
scroll to position [51, 0]
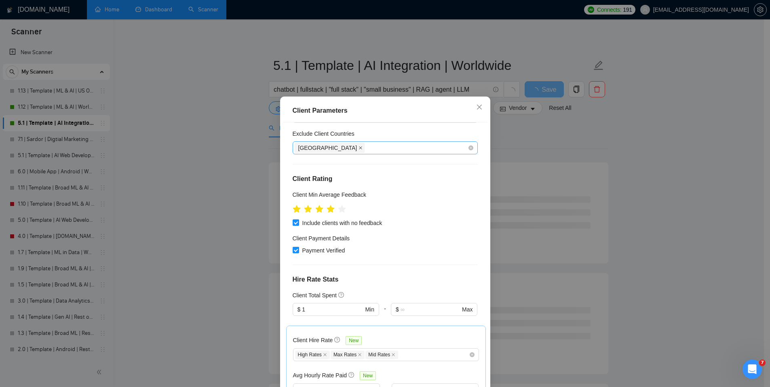
click at [358, 149] on icon "close" at bounding box center [360, 148] width 4 height 4
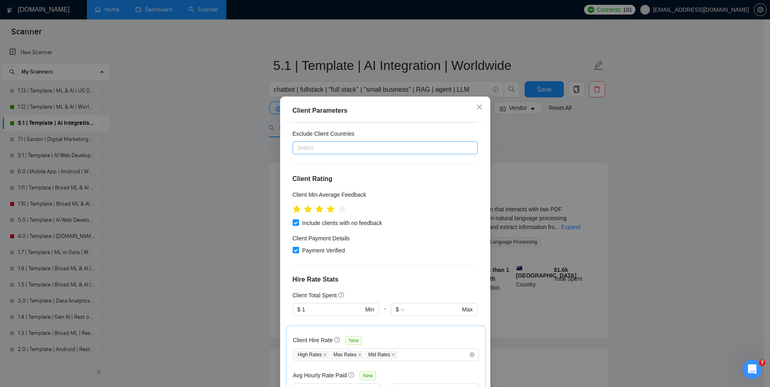
click at [335, 149] on div at bounding box center [381, 148] width 173 height 10
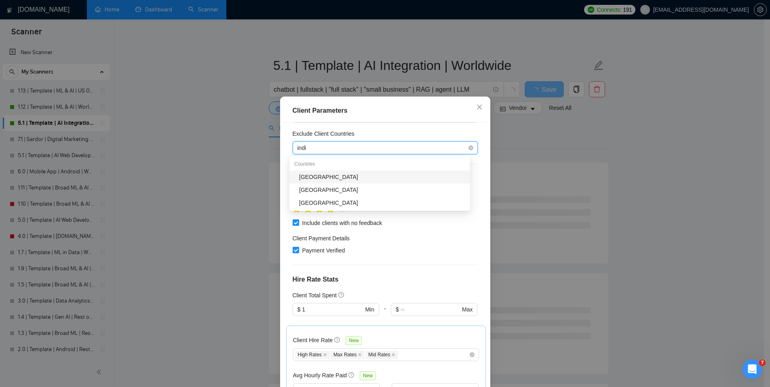
type input "india"
click at [338, 175] on div "[GEOGRAPHIC_DATA]" at bounding box center [382, 177] width 166 height 9
type input "pakistan"
click at [346, 176] on div "[GEOGRAPHIC_DATA]" at bounding box center [382, 177] width 166 height 9
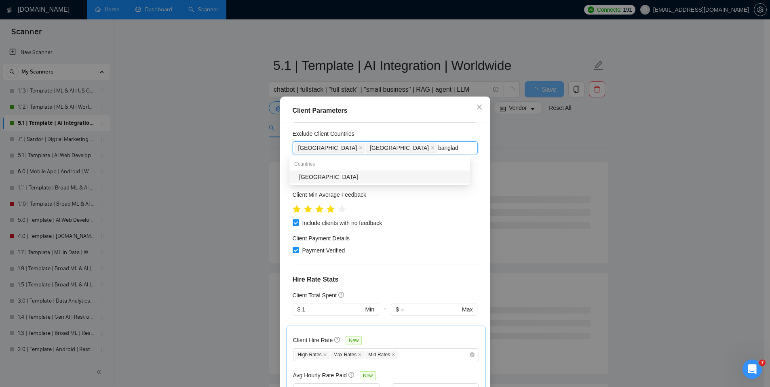
type input "bangla"
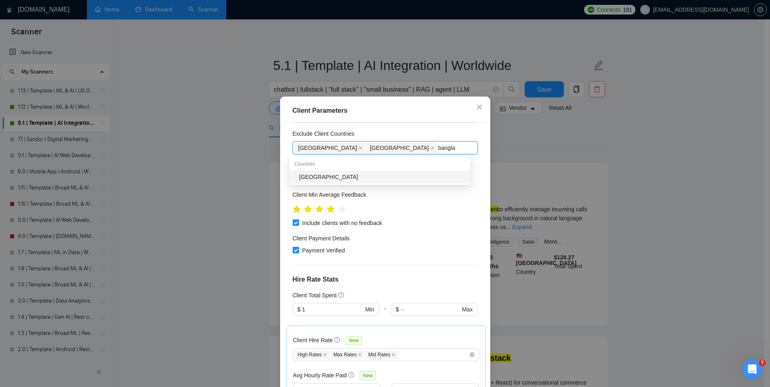
click at [357, 178] on div "[GEOGRAPHIC_DATA]" at bounding box center [382, 177] width 166 height 9
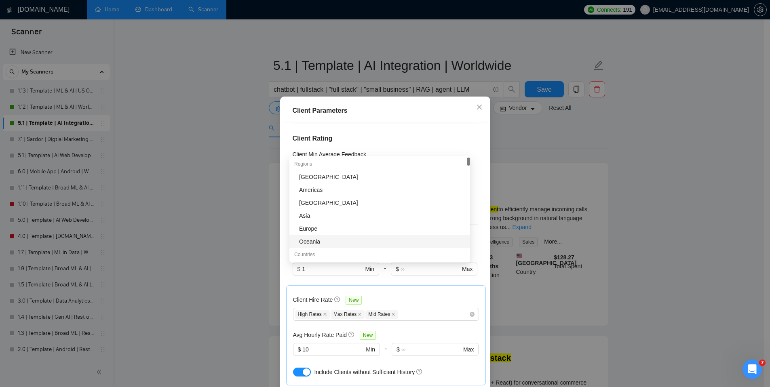
scroll to position [233, 0]
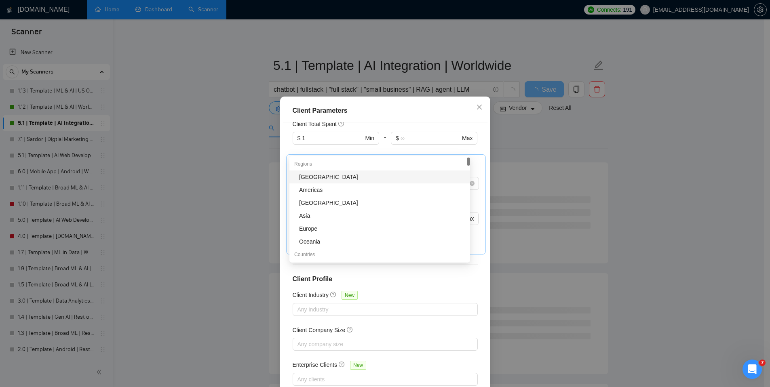
click at [414, 145] on div at bounding box center [434, 150] width 86 height 10
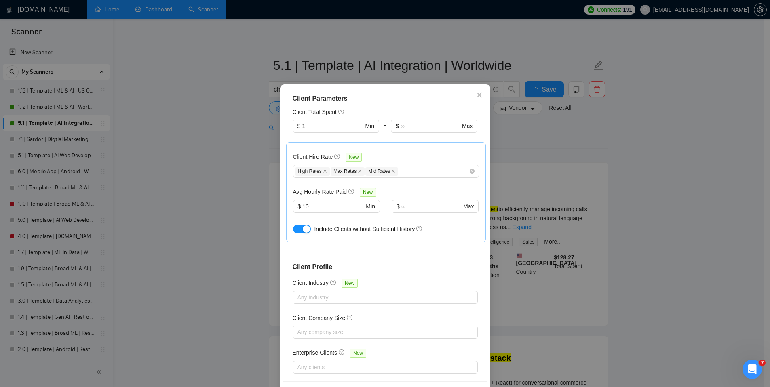
scroll to position [42, 0]
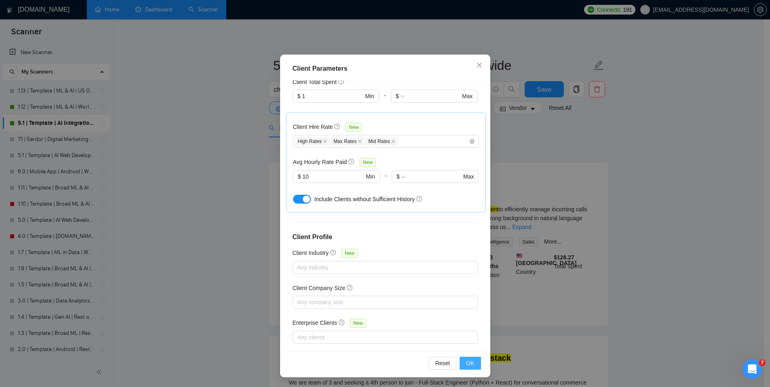
click at [468, 360] on span "OK" at bounding box center [470, 363] width 8 height 9
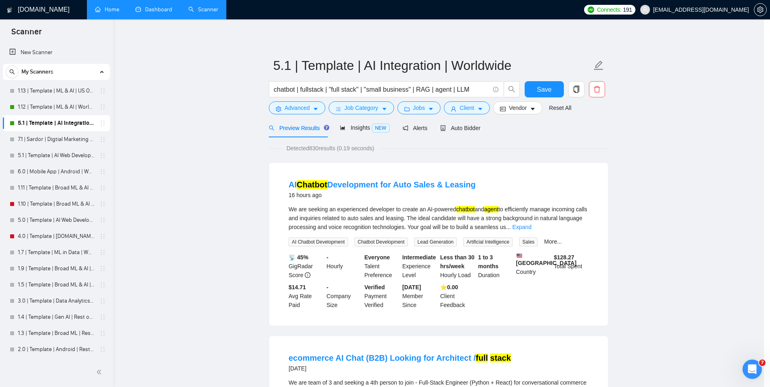
scroll to position [0, 0]
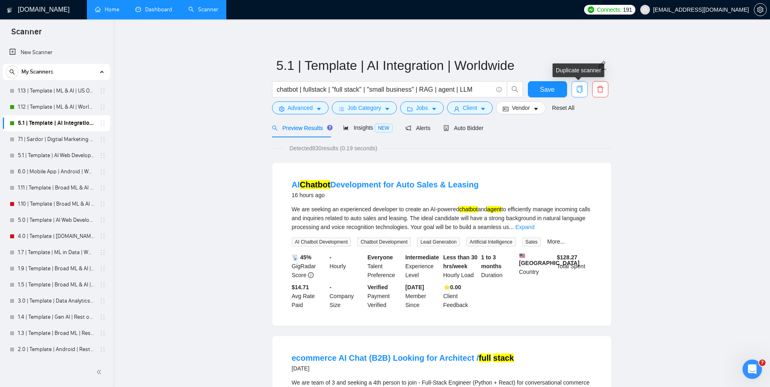
click at [580, 90] on icon "copy" at bounding box center [579, 89] width 7 height 7
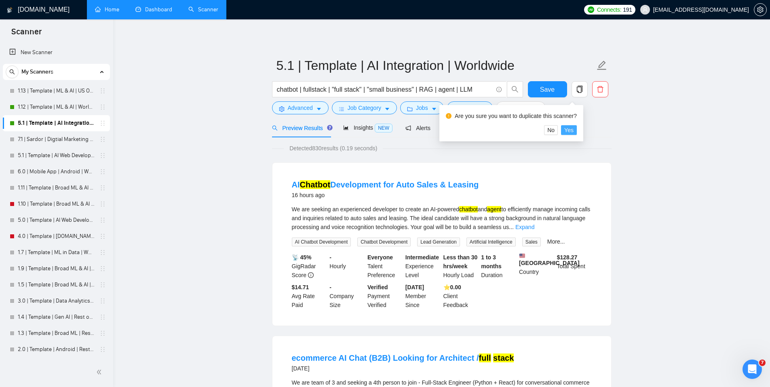
click at [573, 132] on span "Yes" at bounding box center [568, 130] width 9 height 9
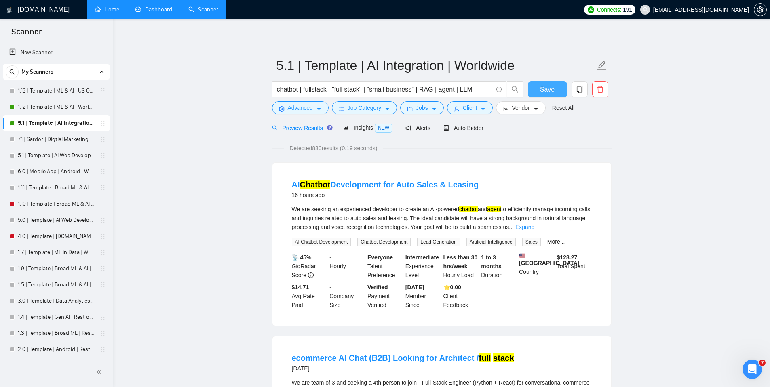
click at [550, 90] on span "Save" at bounding box center [547, 89] width 15 height 10
click at [581, 90] on icon "copy" at bounding box center [579, 89] width 6 height 7
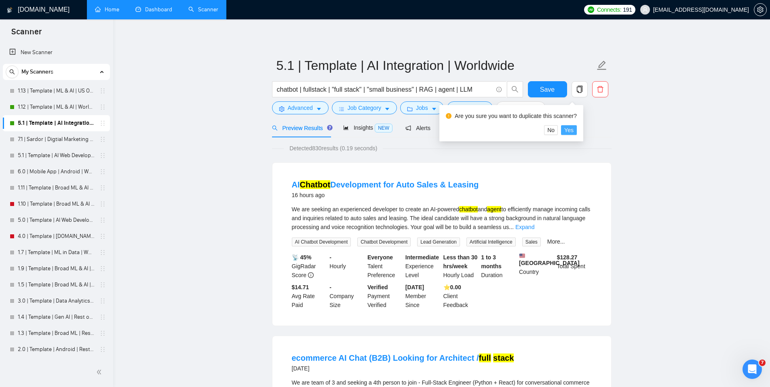
click at [573, 131] on span "Yes" at bounding box center [568, 130] width 9 height 9
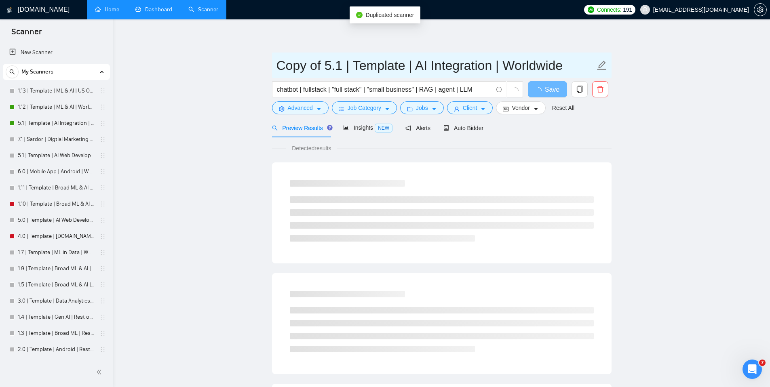
click at [527, 70] on input "Copy of 5.1 | Template | AI Integration | Worldwide" at bounding box center [435, 65] width 318 height 20
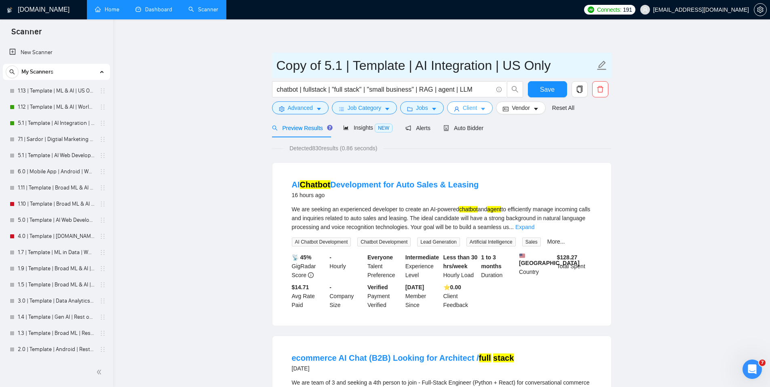
type input "Copy of 5.1 | Template | AI Integration | US Only"
click at [471, 107] on span "Client" at bounding box center [470, 107] width 15 height 9
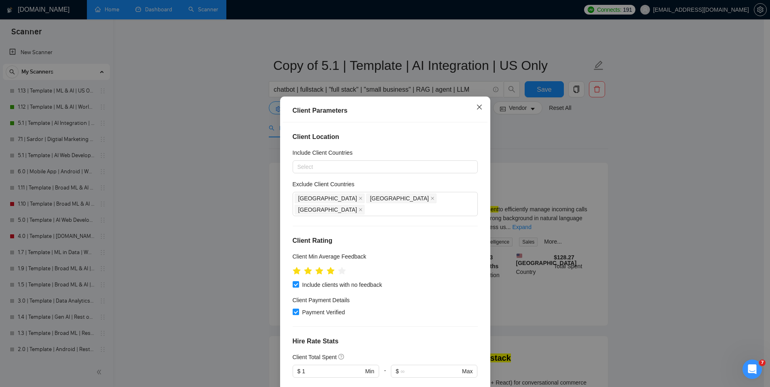
click at [476, 110] on icon "close" at bounding box center [479, 107] width 6 height 6
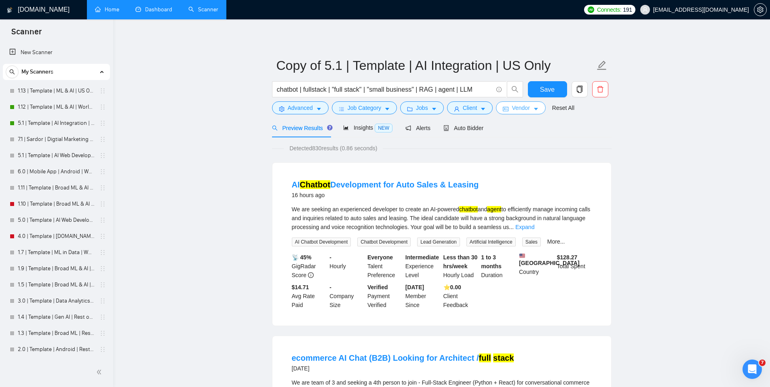
click at [529, 108] on span "Vendor" at bounding box center [521, 107] width 18 height 9
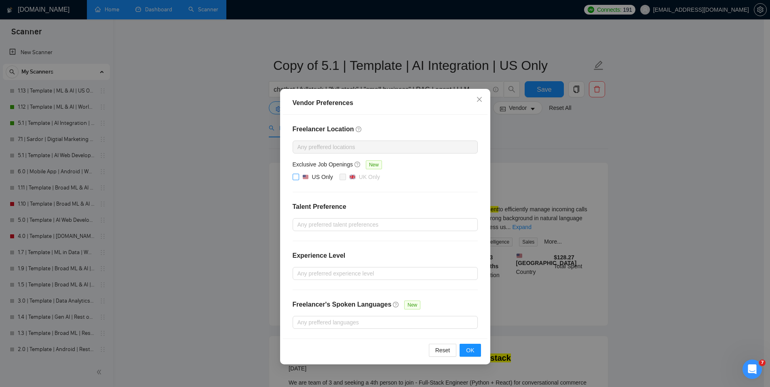
click at [297, 178] on input "US Only" at bounding box center [296, 177] width 6 height 6
checkbox input "true"
click at [477, 358] on div "Reset OK" at bounding box center [385, 350] width 204 height 23
click at [476, 352] on button "OK" at bounding box center [469, 350] width 21 height 13
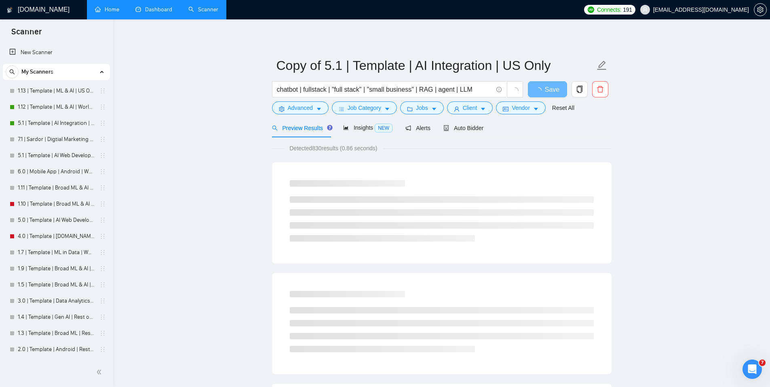
drag, startPoint x: 614, startPoint y: 127, endPoint x: 585, endPoint y: 129, distance: 29.6
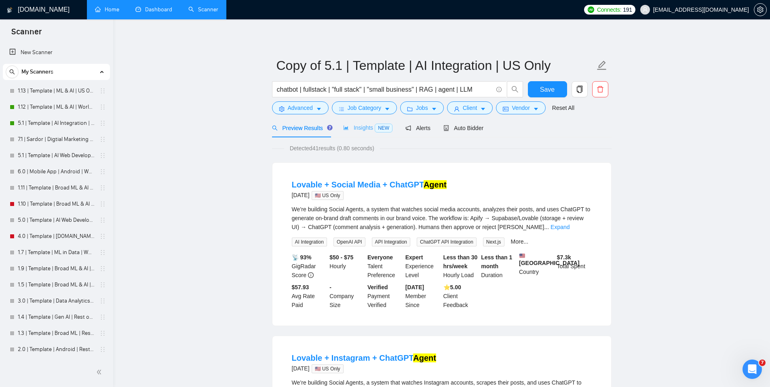
click at [375, 122] on div "Insights NEW" at bounding box center [367, 127] width 49 height 19
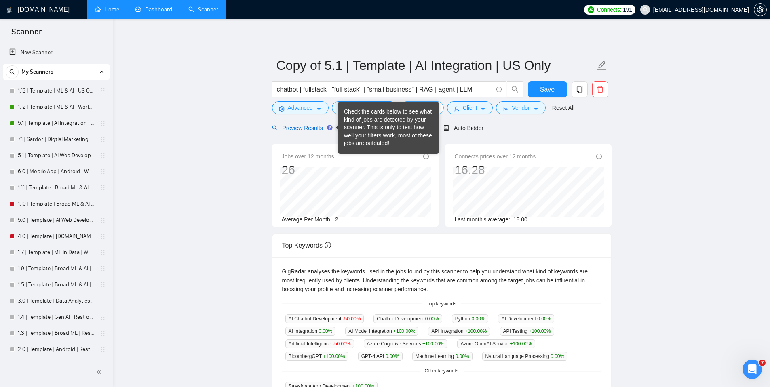
click at [302, 129] on span "Preview Results" at bounding box center [301, 128] width 58 height 6
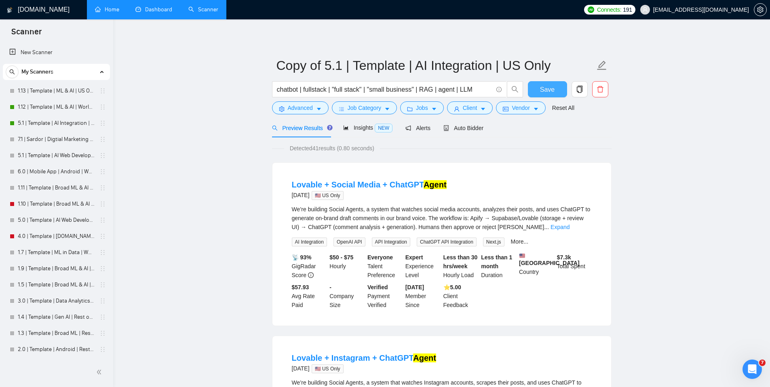
click at [550, 87] on span "Save" at bounding box center [547, 89] width 15 height 10
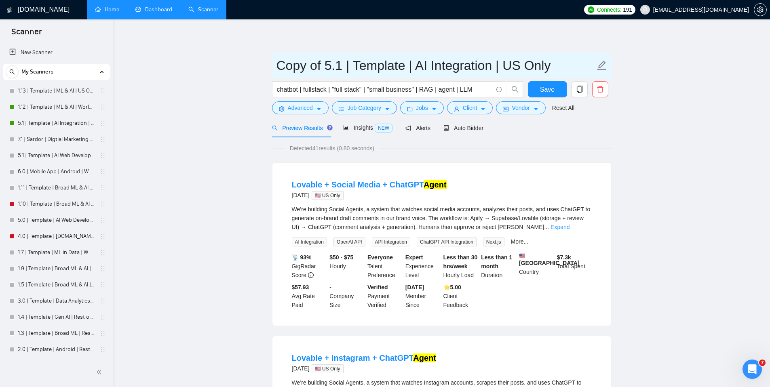
drag, startPoint x: 326, startPoint y: 67, endPoint x: 278, endPoint y: 65, distance: 47.7
click at [278, 65] on input "Copy of 5.1 | Template | AI Integration | US Only" at bounding box center [435, 65] width 318 height 20
type input "5.1 | Template | AI Integration | US Only"
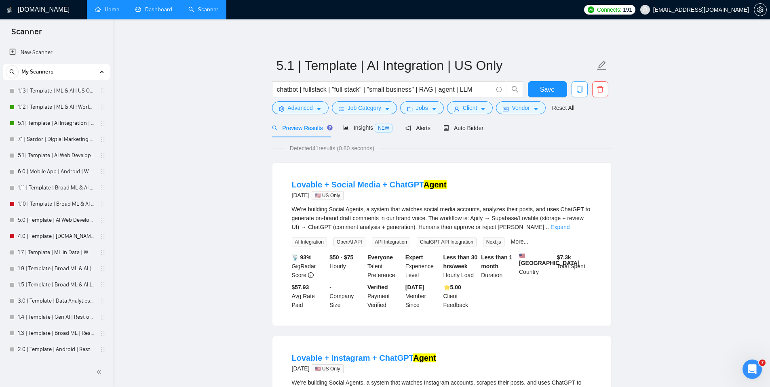
click at [581, 91] on icon "copy" at bounding box center [579, 89] width 6 height 7
click at [554, 133] on span "No" at bounding box center [550, 130] width 7 height 9
click at [553, 86] on span "Save" at bounding box center [547, 89] width 15 height 10
click at [460, 127] on span "Auto Bidder" at bounding box center [463, 128] width 40 height 6
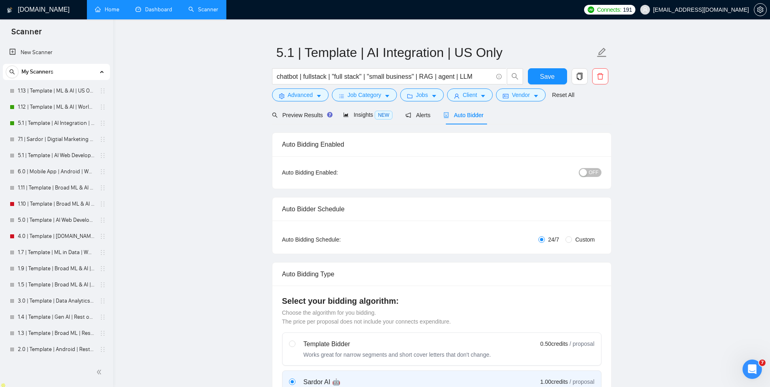
scroll to position [13, 0]
click at [588, 171] on button "OFF" at bounding box center [590, 172] width 23 height 9
click at [552, 73] on span "Save" at bounding box center [547, 76] width 15 height 10
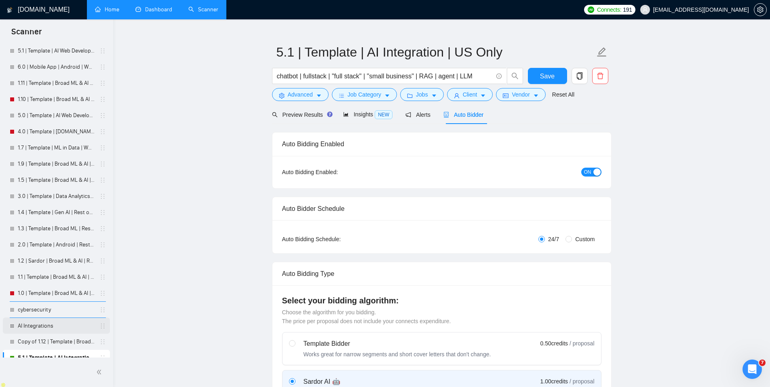
scroll to position [0, 0]
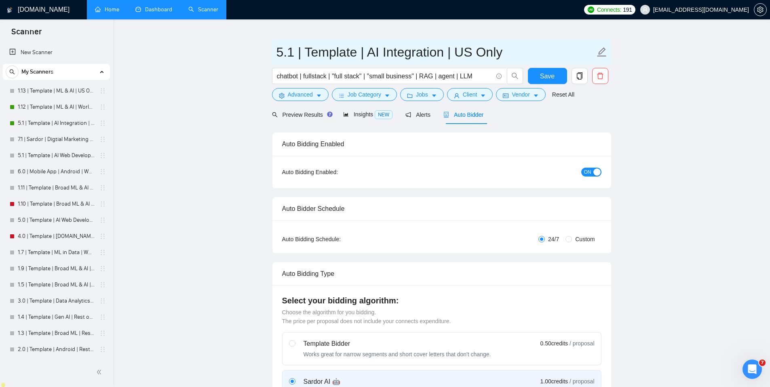
click at [295, 54] on input "5.1 | Template | AI Integration | US Only" at bounding box center [435, 52] width 318 height 20
type input "5.2 | Template | AI Integration | US Only"
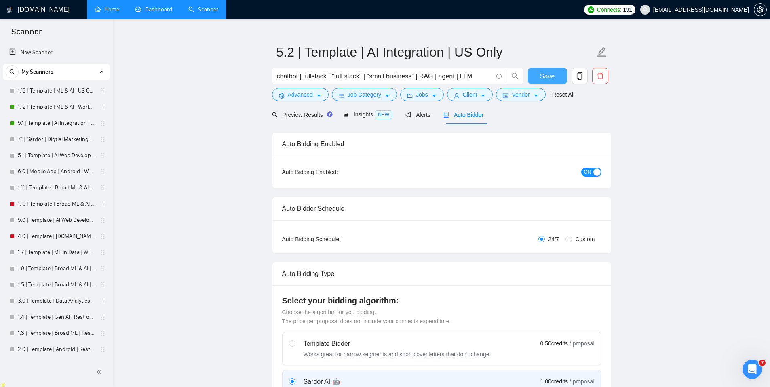
click at [549, 76] on span "Save" at bounding box center [547, 76] width 15 height 10
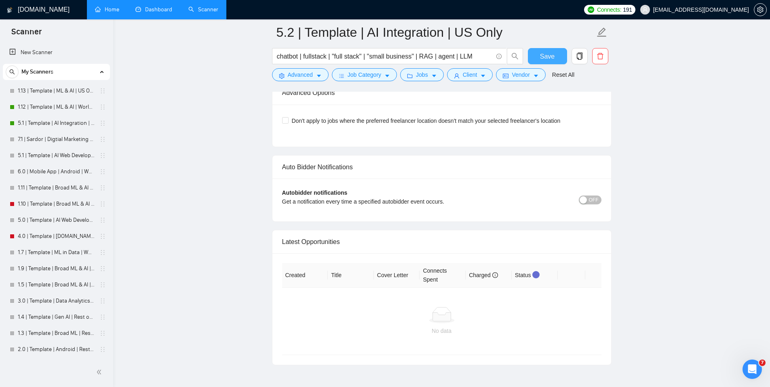
scroll to position [1782, 0]
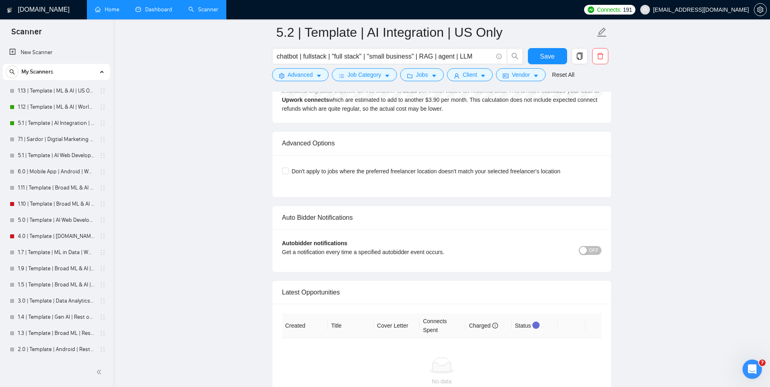
click at [584, 251] on div "button" at bounding box center [582, 250] width 7 height 7
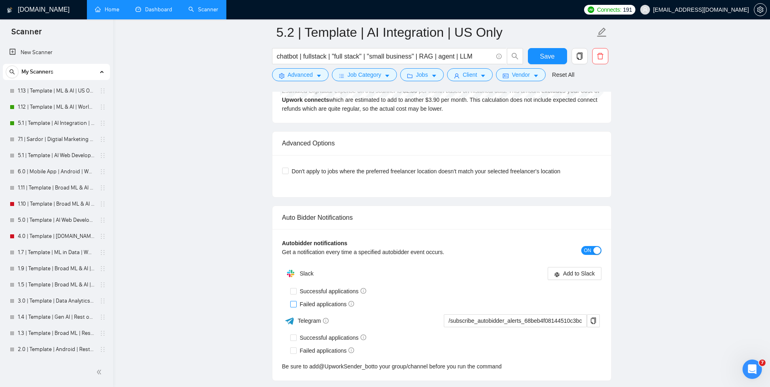
click at [297, 304] on span "Failed applications" at bounding box center [327, 304] width 61 height 9
click at [296, 304] on input "Failed applications" at bounding box center [293, 304] width 6 height 6
click at [293, 302] on input "Failed applications" at bounding box center [293, 304] width 6 height 6
checkbox input "false"
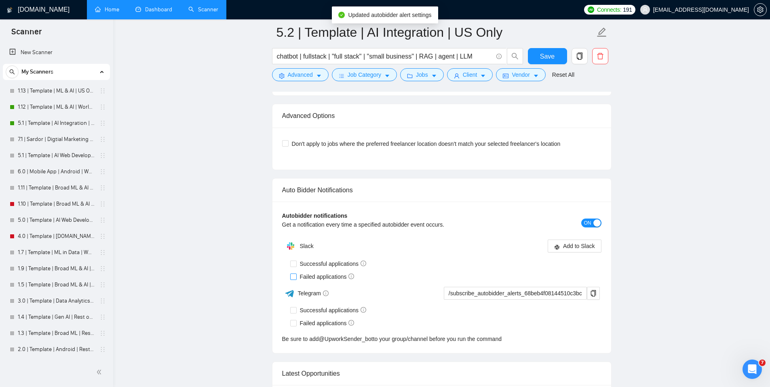
scroll to position [1786, 0]
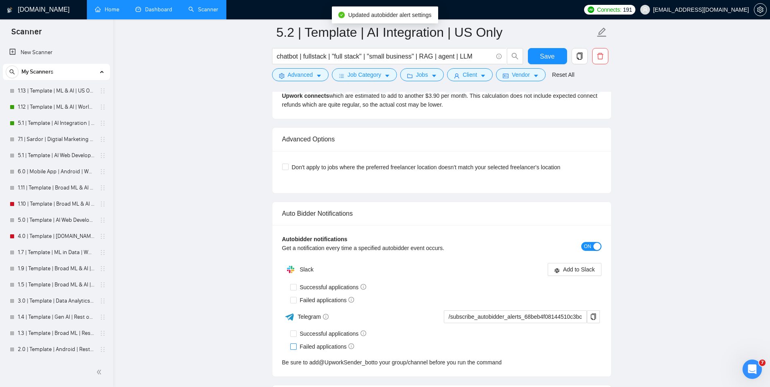
click at [294, 346] on input "Failed applications" at bounding box center [293, 346] width 6 height 6
checkbox input "true"
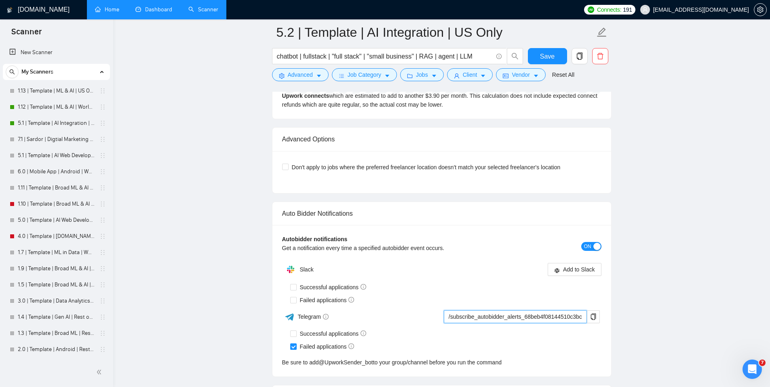
click at [530, 315] on input "/subscribe_autobidder_alerts_68beb4f08144510c3bc90f64@UpworkSender_bot" at bounding box center [515, 316] width 143 height 13
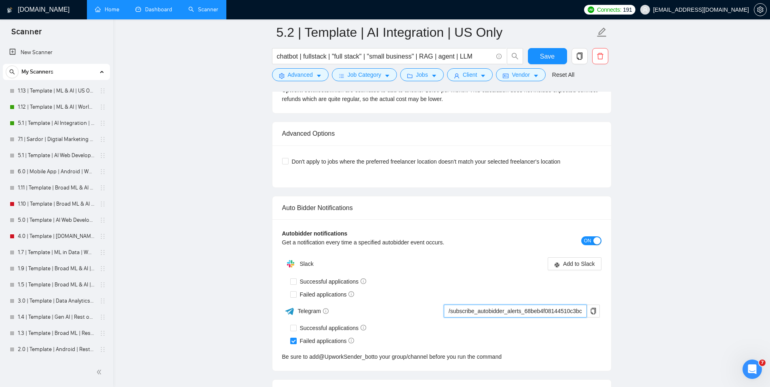
scroll to position [1800, 0]
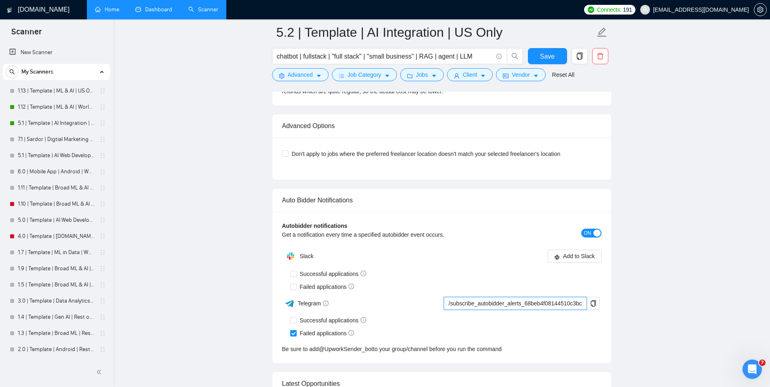
click at [473, 304] on input "/subscribe_autobidder_alerts_68beb4f08144510c3bc90f64@UpworkSender_bot" at bounding box center [515, 303] width 143 height 13
click at [552, 328] on div "Failed applications" at bounding box center [445, 333] width 311 height 13
click at [555, 53] on button "Save" at bounding box center [547, 56] width 39 height 16
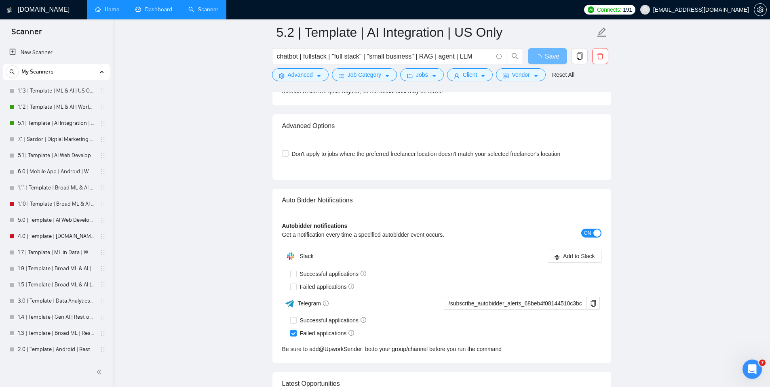
drag, startPoint x: 577, startPoint y: 184, endPoint x: 542, endPoint y: 186, distance: 34.8
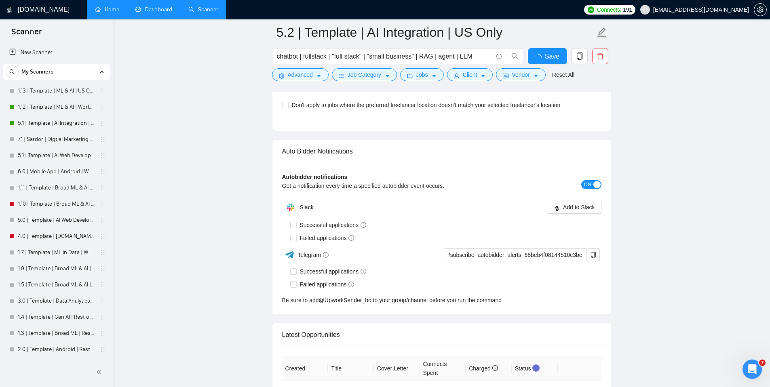
checkbox input "true"
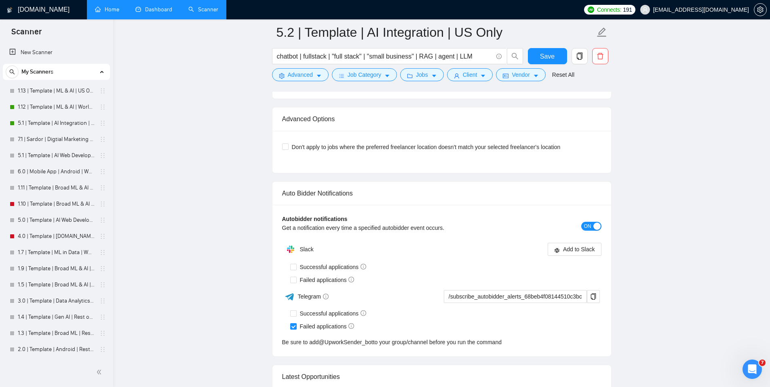
scroll to position [1807, 0]
click at [341, 342] on link "@ UpworkSender_bot" at bounding box center [346, 341] width 54 height 9
drag, startPoint x: 44, startPoint y: 92, endPoint x: 53, endPoint y: 95, distance: 9.2
click at [44, 91] on link "1.13 | Template | ML & AI | US Only" at bounding box center [56, 91] width 77 height 16
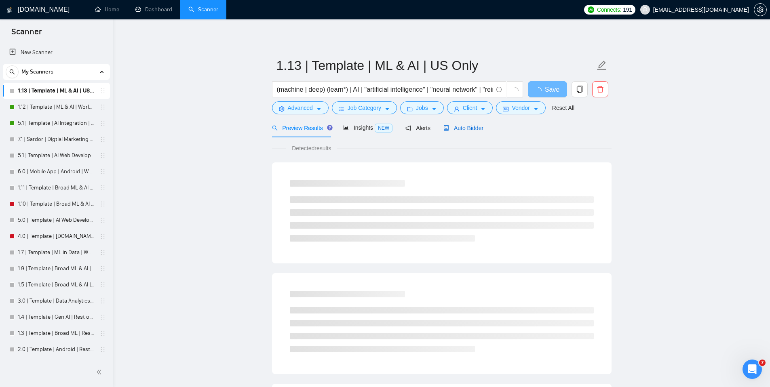
click at [466, 125] on span "Auto Bidder" at bounding box center [463, 128] width 40 height 6
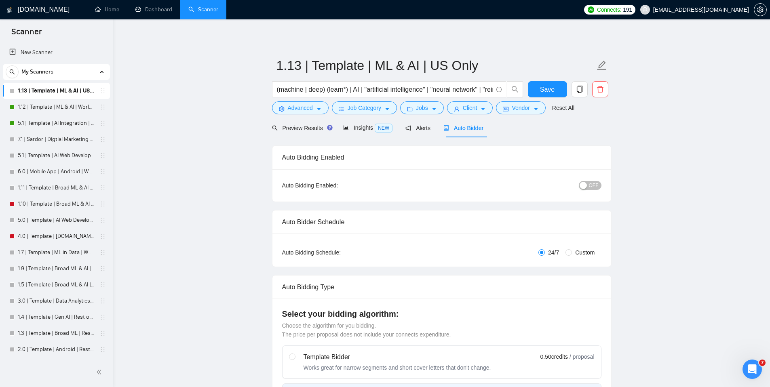
click at [586, 186] on div "button" at bounding box center [582, 185] width 7 height 7
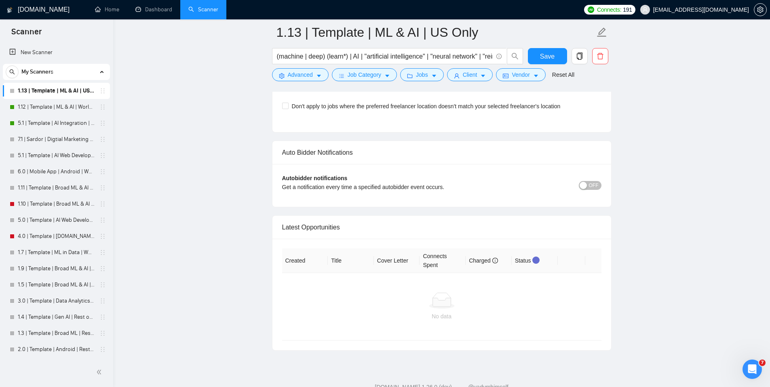
scroll to position [1886, 0]
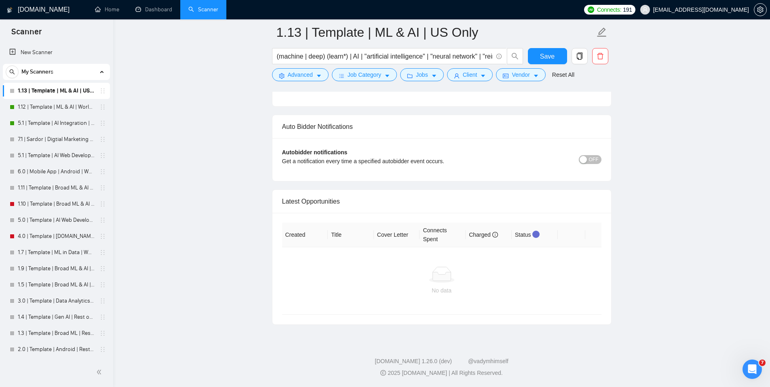
click at [588, 156] on button "OFF" at bounding box center [590, 159] width 23 height 9
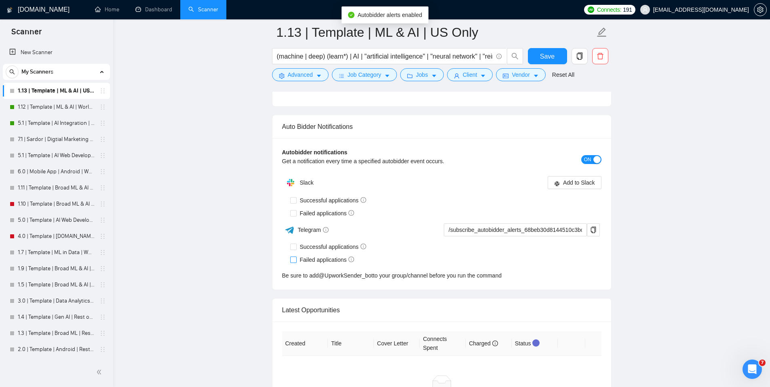
click at [297, 262] on span "Failed applications" at bounding box center [327, 259] width 61 height 9
click at [296, 262] on input "Failed applications" at bounding box center [293, 260] width 6 height 6
checkbox input "true"
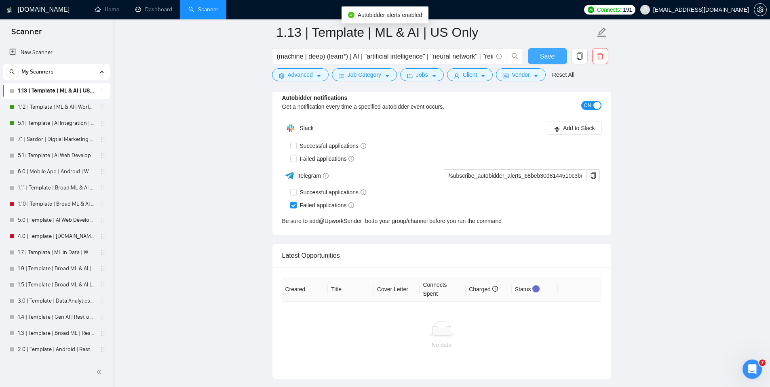
click at [547, 58] on span "Save" at bounding box center [547, 56] width 15 height 10
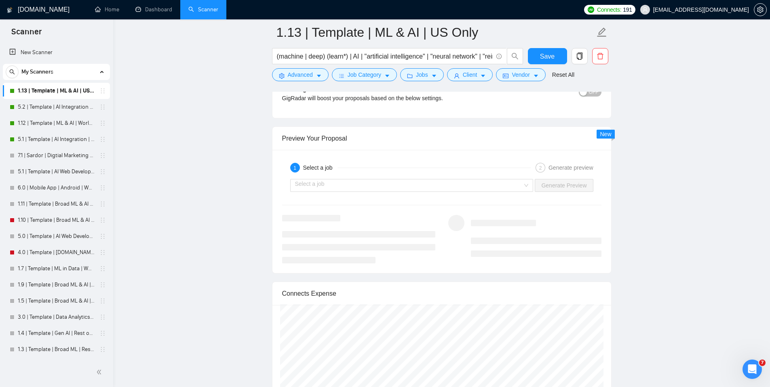
scroll to position [1478, 0]
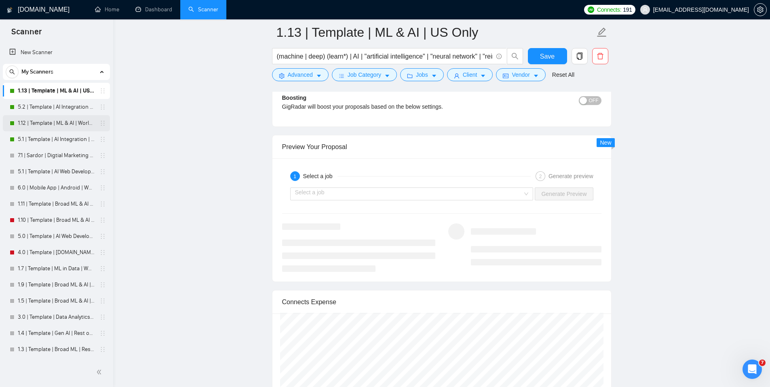
click at [54, 127] on link "1.12 | Template | ML & AI | Worldwide" at bounding box center [56, 123] width 77 height 16
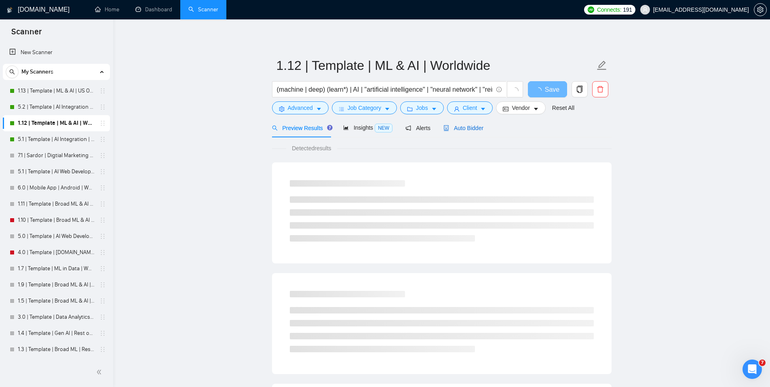
click at [474, 125] on span "Auto Bidder" at bounding box center [463, 128] width 40 height 6
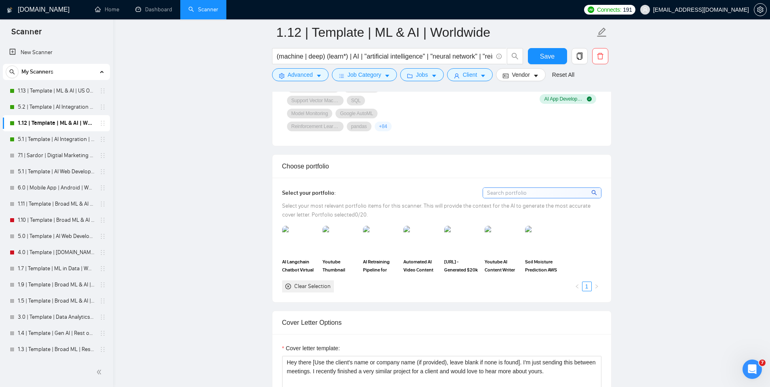
scroll to position [849, 0]
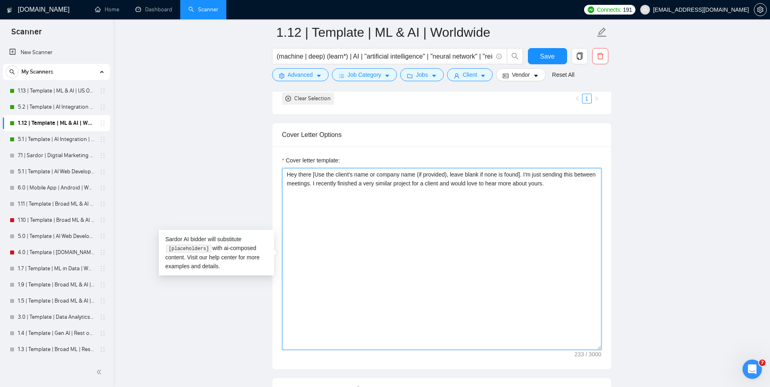
drag, startPoint x: 579, startPoint y: 205, endPoint x: 244, endPoint y: 160, distance: 338.4
click at [244, 160] on main "1.12 | Template | ML & AI | Worldwide (machine | deep) (learn*) | AI | "artific…" at bounding box center [441, 329] width 631 height 2293
click at [642, 160] on main "1.12 | Template | ML & AI | Worldwide (machine | deep) (learn*) | AI | "artific…" at bounding box center [441, 329] width 631 height 2293
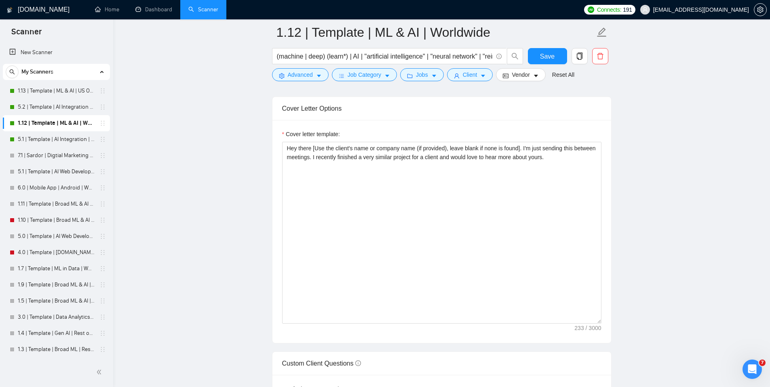
scroll to position [876, 0]
click at [303, 147] on textarea "Hey there [Use the client's name or company name (if provided), leave blank if …" at bounding box center [441, 232] width 319 height 182
click at [405, 114] on div "Cover Letter Options" at bounding box center [441, 108] width 319 height 23
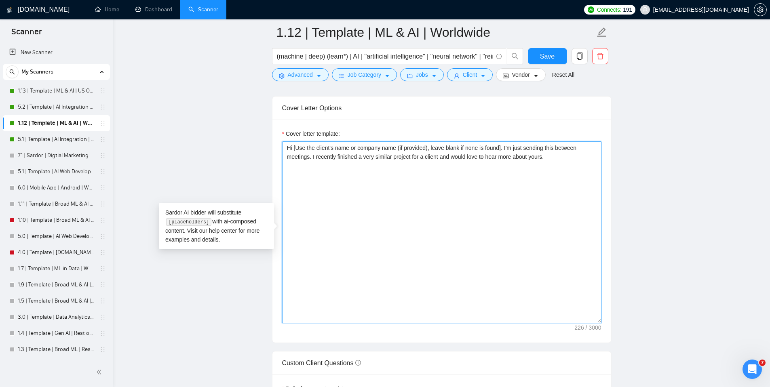
drag, startPoint x: 353, startPoint y: 149, endPoint x: 399, endPoint y: 147, distance: 46.1
click at [399, 147] on textarea "Hi [Use the client's name or company name (if provided), leave blank if none is…" at bounding box center [441, 232] width 319 height 182
click at [458, 148] on textarea "Hi [Use the client's name (if provided), leave blank if none is found]. I'm jus…" at bounding box center [441, 232] width 319 height 182
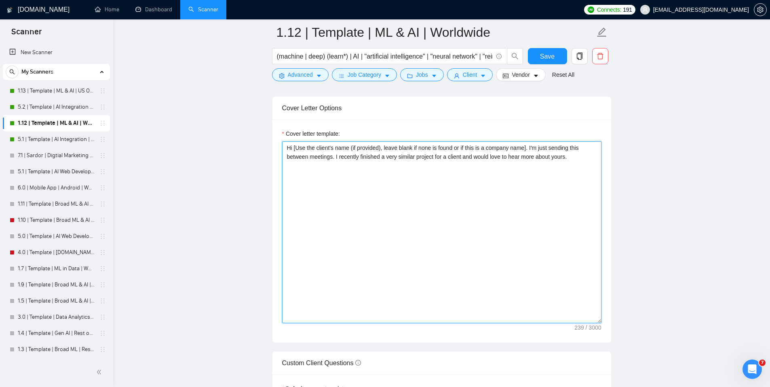
click at [337, 158] on textarea "Hi [Use the client's name (if provided), leave blank if none is found or if thi…" at bounding box center [441, 232] width 319 height 182
click at [539, 146] on textarea "Hi [Use the client's name (if provided), leave blank if none is found or if thi…" at bounding box center [441, 232] width 319 height 182
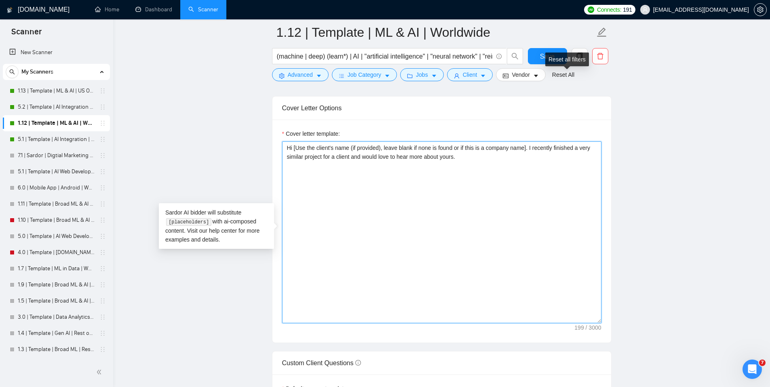
type textarea "Hi [Use the client's name (if provided), leave blank if none is found or if thi…"
click at [554, 58] on div "Reset all filters" at bounding box center [567, 60] width 44 height 14
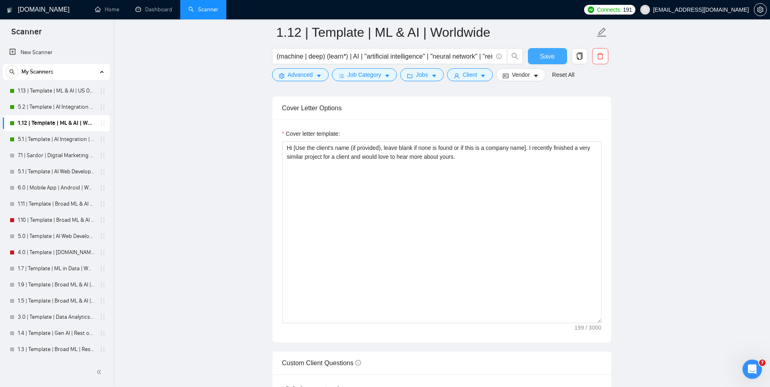
click at [540, 55] on span "Save" at bounding box center [547, 56] width 15 height 10
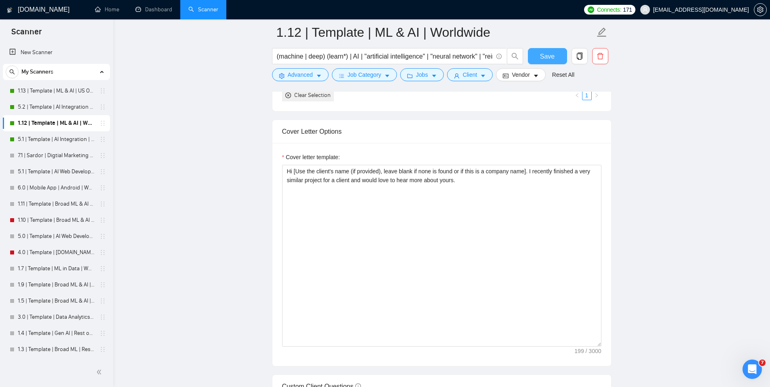
scroll to position [849, 0]
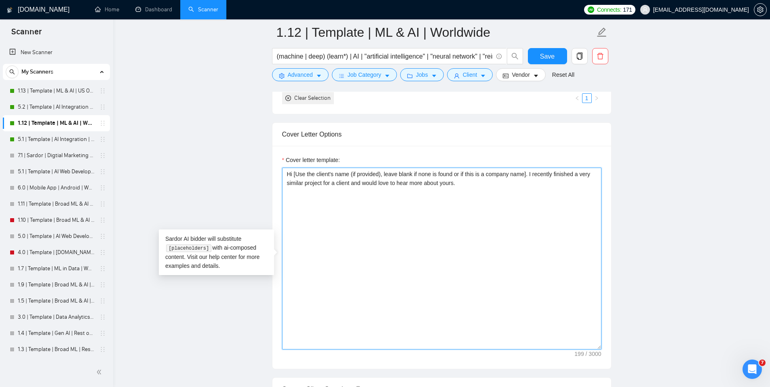
click at [515, 187] on textarea "Hi [Use the client's name (if provided), leave blank if none is found or if thi…" at bounding box center [441, 259] width 319 height 182
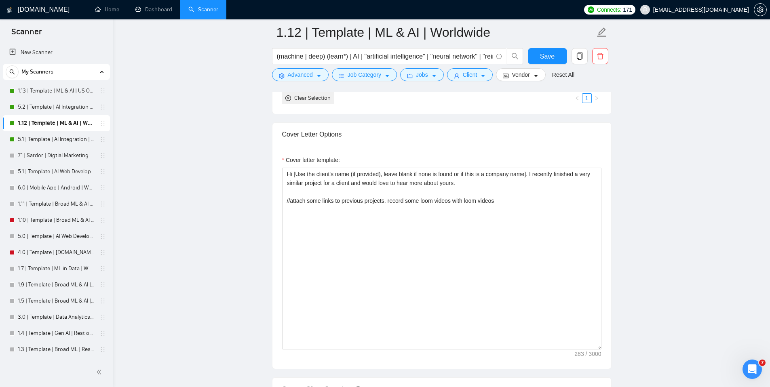
click at [680, 133] on main "1.12 | Template | ML & AI | Worldwide (machine | deep) (learn*) | AI | "artific…" at bounding box center [441, 329] width 631 height 2293
click at [679, 135] on main "1.12 | Template | ML & AI | Worldwide (machine | deep) (learn*) | AI | "artific…" at bounding box center [441, 329] width 631 height 2293
click at [678, 133] on main "1.12 | Template | ML & AI | Worldwide (machine | deep) (learn*) | AI | "artific…" at bounding box center [441, 329] width 631 height 2293
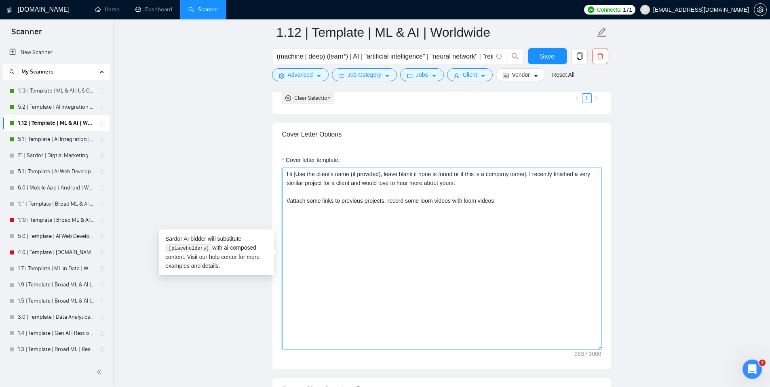
drag, startPoint x: 508, startPoint y: 203, endPoint x: 472, endPoint y: 204, distance: 36.4
click at [472, 204] on textarea "Hi [Use the client's name (if provided), leave blank if none is found or if thi…" at bounding box center [441, 259] width 319 height 182
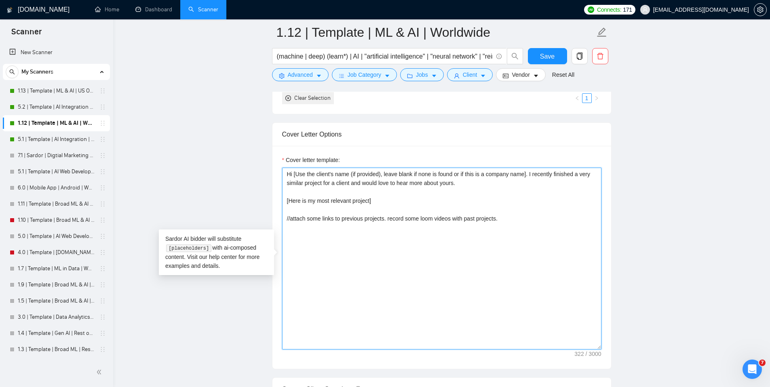
click at [373, 202] on textarea "Hi [Use the client's name (if provided), leave blank if none is found or if thi…" at bounding box center [441, 259] width 319 height 182
type textarea "Hi [Use the client's name (if provided), leave blank if none is found or if thi…"
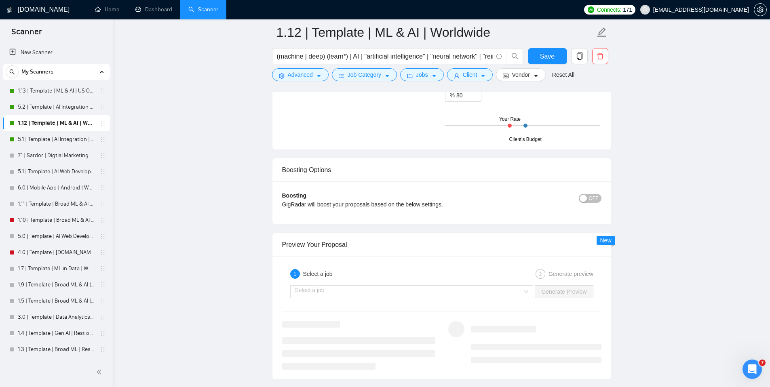
scroll to position [1330, 0]
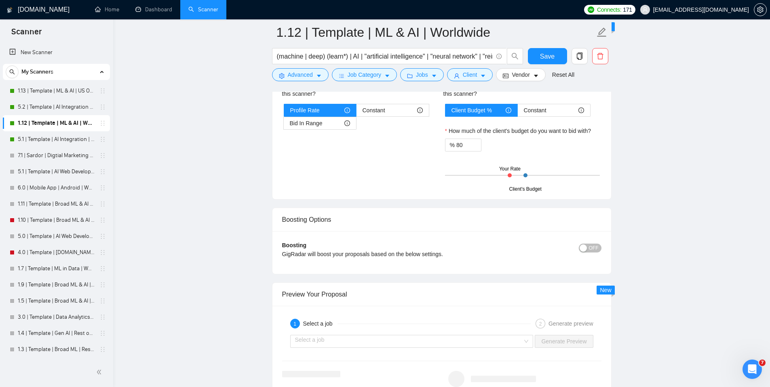
click at [594, 247] on span "OFF" at bounding box center [594, 248] width 10 height 9
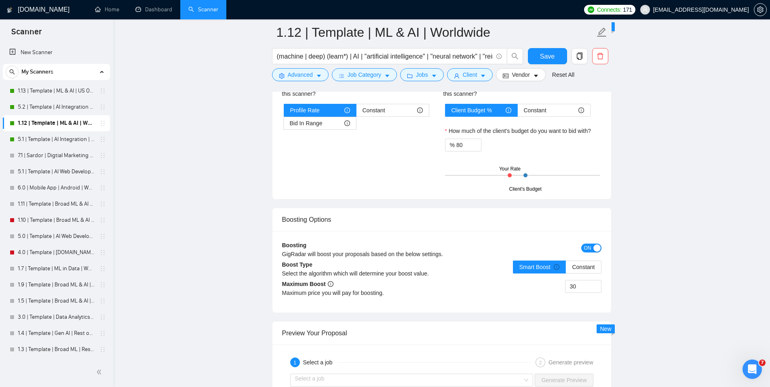
click at [588, 248] on span "ON" at bounding box center [587, 248] width 7 height 9
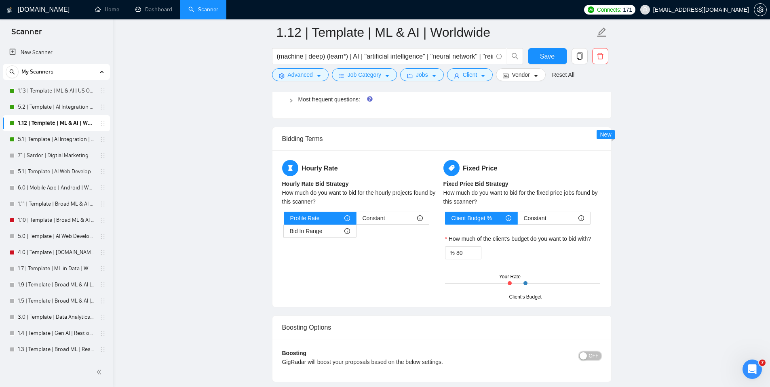
scroll to position [1222, 0]
drag, startPoint x: 339, startPoint y: 143, endPoint x: 273, endPoint y: 140, distance: 66.8
click at [273, 140] on div "Bidding Terms" at bounding box center [441, 139] width 339 height 23
click at [431, 270] on div "Hourly Rate Hourly Rate Bid Strategy How much do you want to bid for the hourly…" at bounding box center [441, 228] width 322 height 137
click at [465, 250] on input "80" at bounding box center [468, 253] width 25 height 12
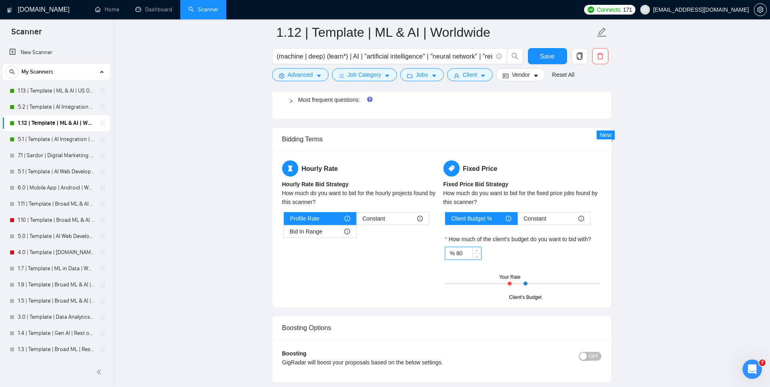
click at [465, 250] on input "80" at bounding box center [468, 253] width 25 height 12
type input "100"
click at [391, 267] on div "Hourly Rate Hourly Rate Bid Strategy How much do you want to bid for the hourly…" at bounding box center [441, 228] width 322 height 137
click at [320, 232] on span "Bid In Range" at bounding box center [306, 231] width 33 height 12
click at [284, 234] on input "Bid In Range" at bounding box center [284, 234] width 0 height 0
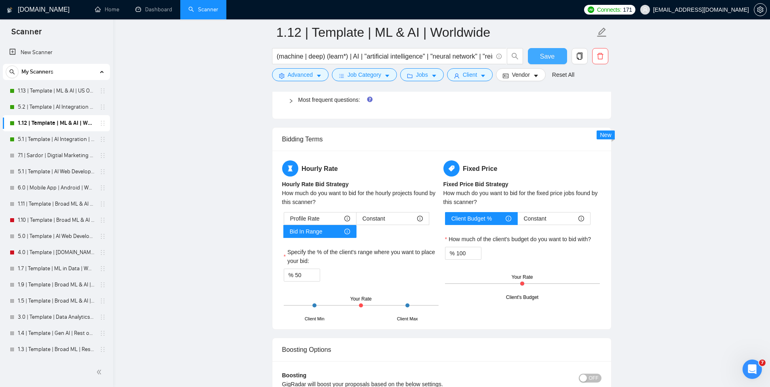
click at [536, 53] on button "Save" at bounding box center [547, 56] width 39 height 16
